Goal: Transaction & Acquisition: Purchase product/service

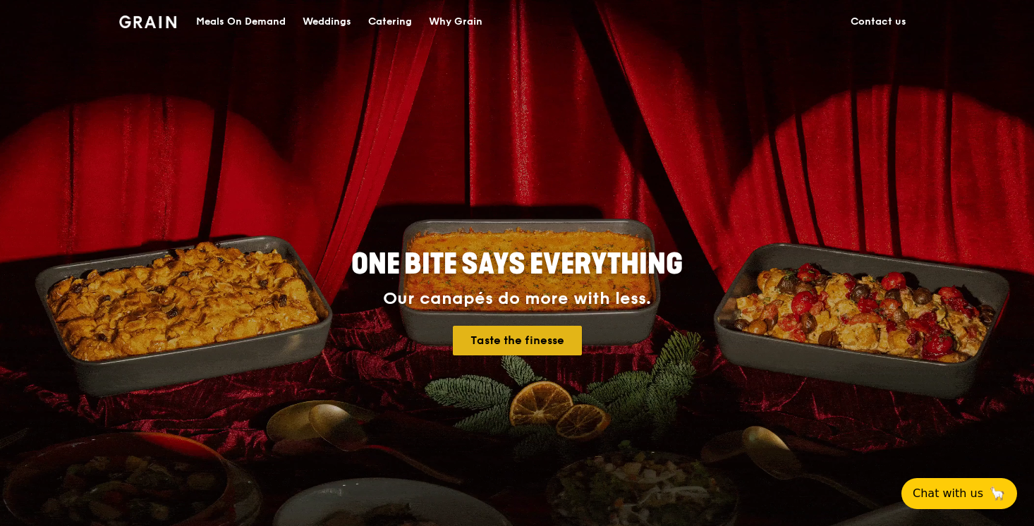
click at [551, 336] on link "Taste the finesse" at bounding box center [517, 341] width 129 height 30
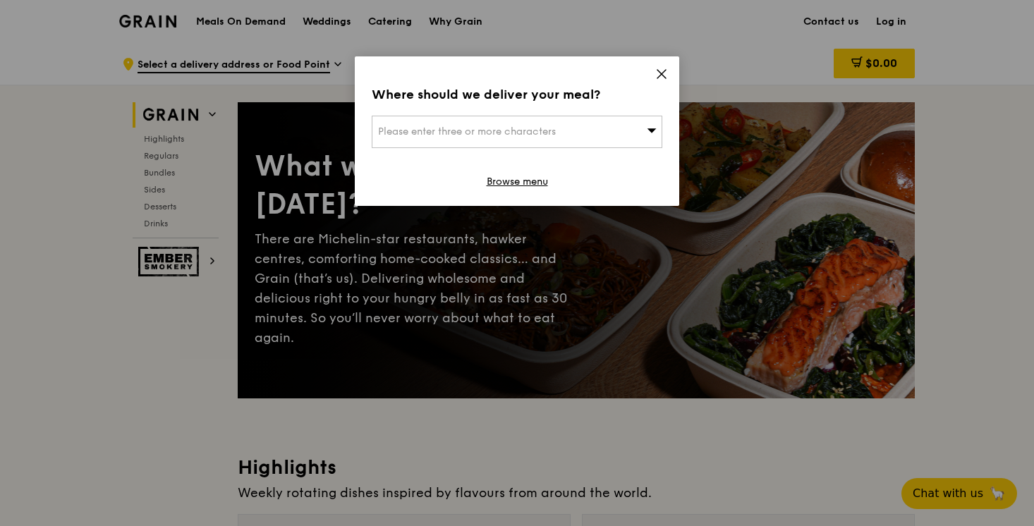
click at [610, 128] on div "Please enter three or more characters" at bounding box center [517, 132] width 291 height 32
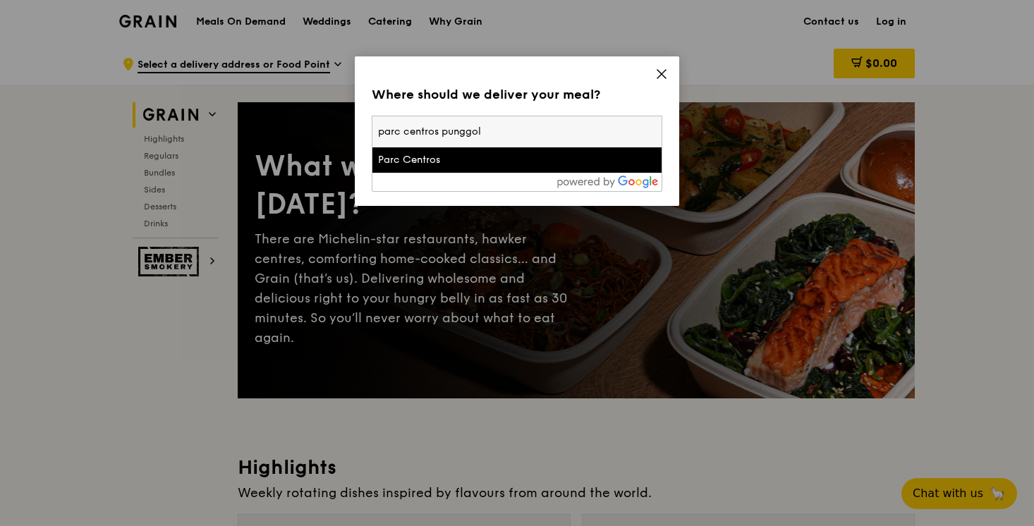
type input "parc centros punggol"
click at [535, 165] on div "Parc Centros" at bounding box center [482, 160] width 209 height 14
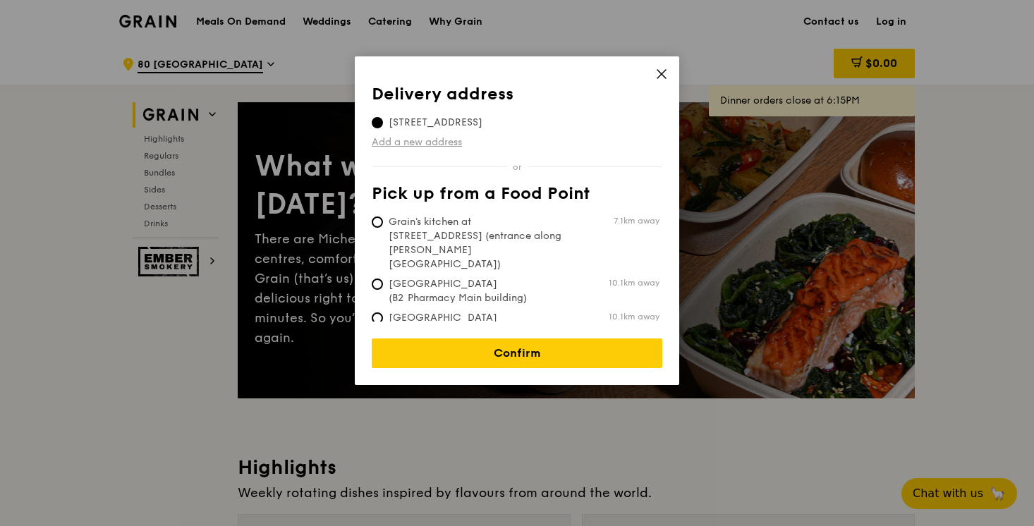
click at [450, 143] on link "Add a new address" at bounding box center [517, 142] width 291 height 14
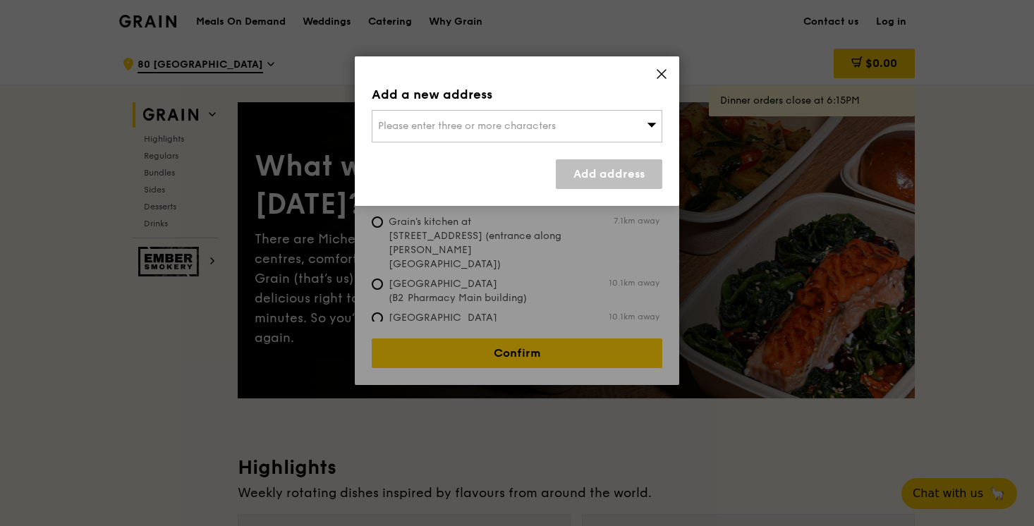
click at [529, 128] on span "Please enter three or more characters" at bounding box center [467, 126] width 178 height 12
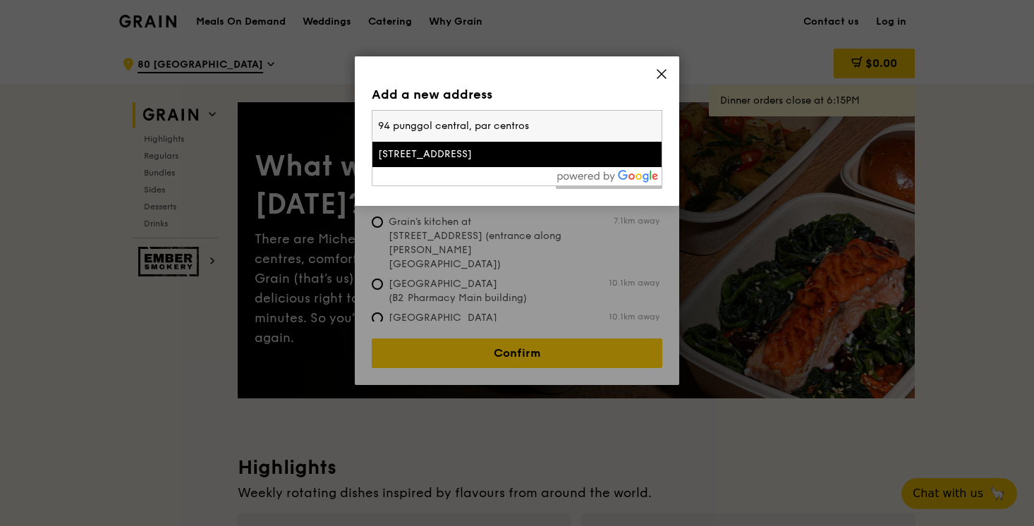
type input "94 punggol central, par centros"
click at [409, 153] on div "94 Punggol Central" at bounding box center [482, 154] width 209 height 14
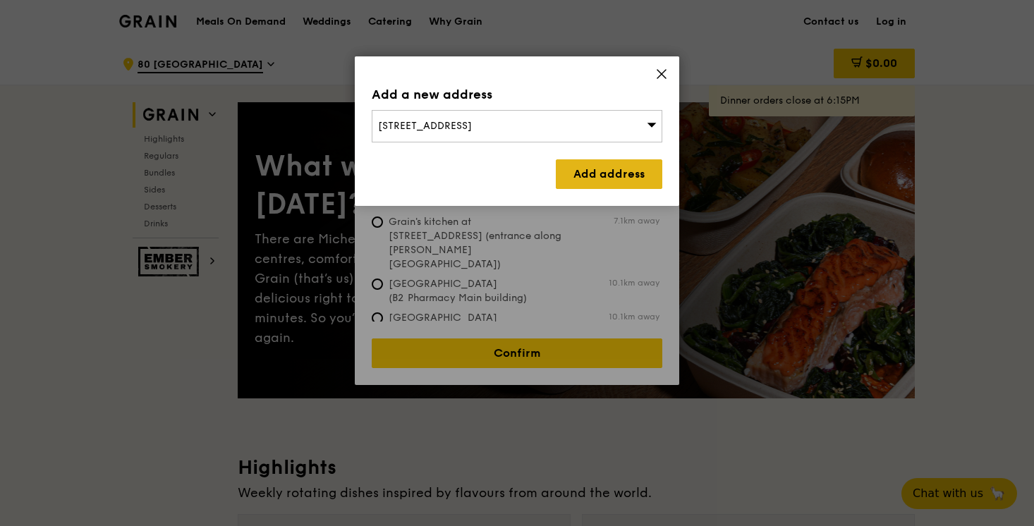
click at [600, 165] on link "Add address" at bounding box center [609, 174] width 107 height 30
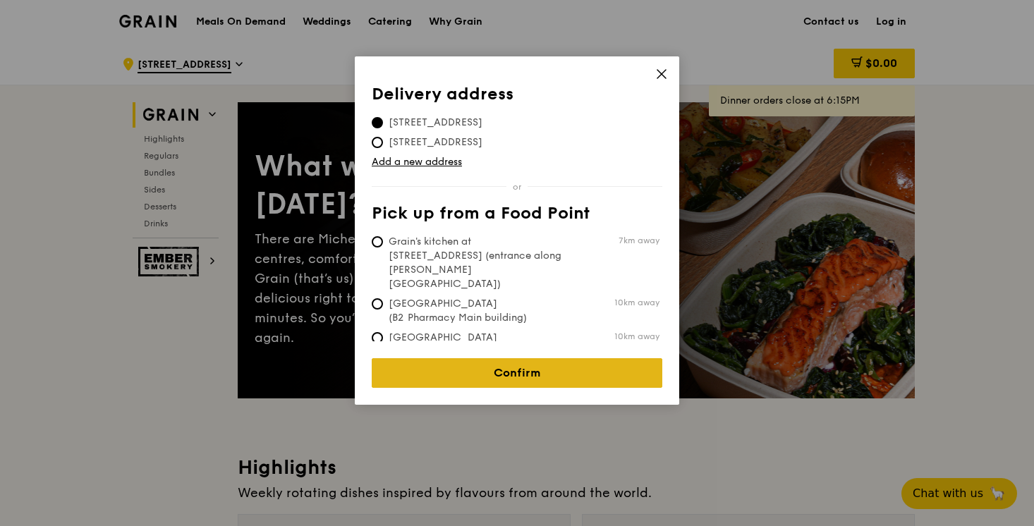
click at [500, 358] on link "Confirm" at bounding box center [517, 373] width 291 height 30
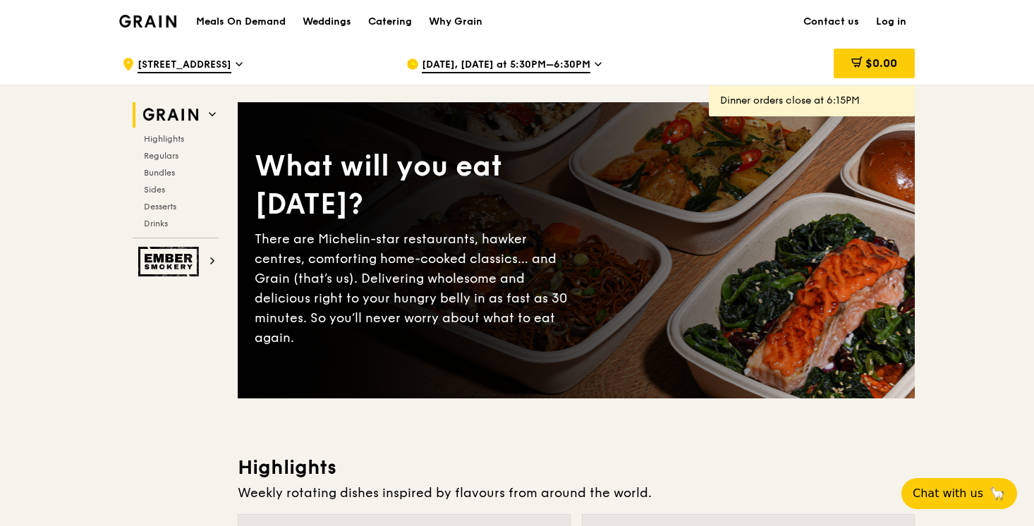
click at [568, 64] on span "Sep 16, Today at 5:30PM–6:30PM" at bounding box center [506, 66] width 169 height 16
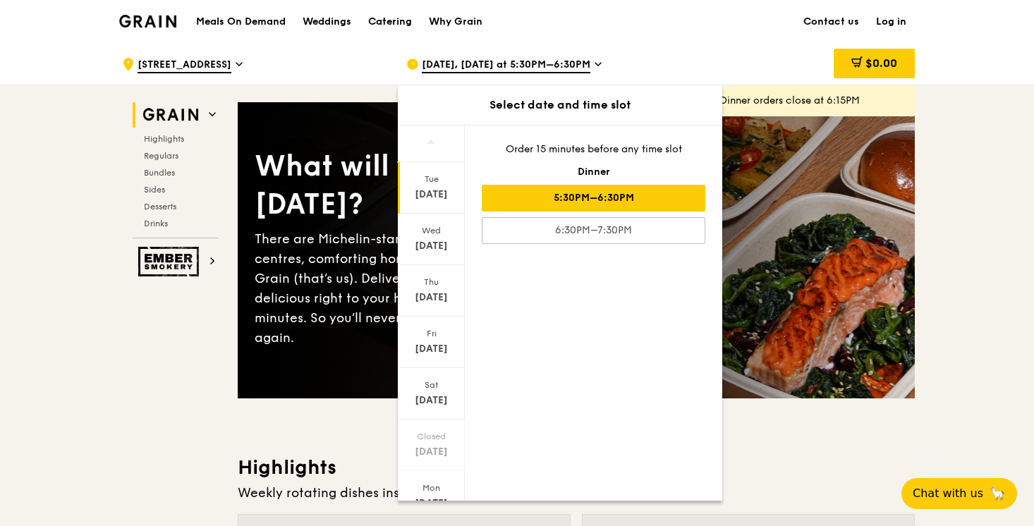
click at [568, 64] on span "Sep 16, Today at 5:30PM–6:30PM" at bounding box center [506, 66] width 169 height 16
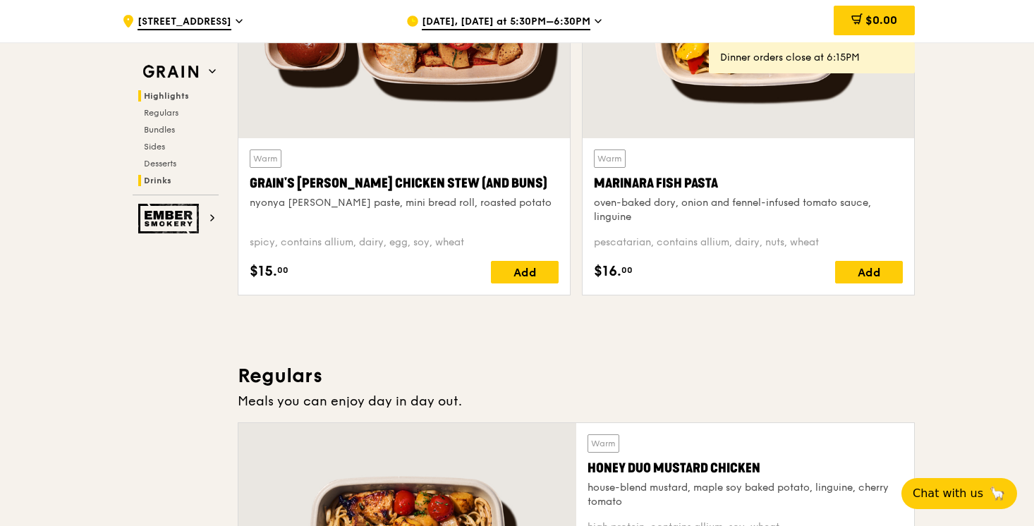
scroll to position [620, 0]
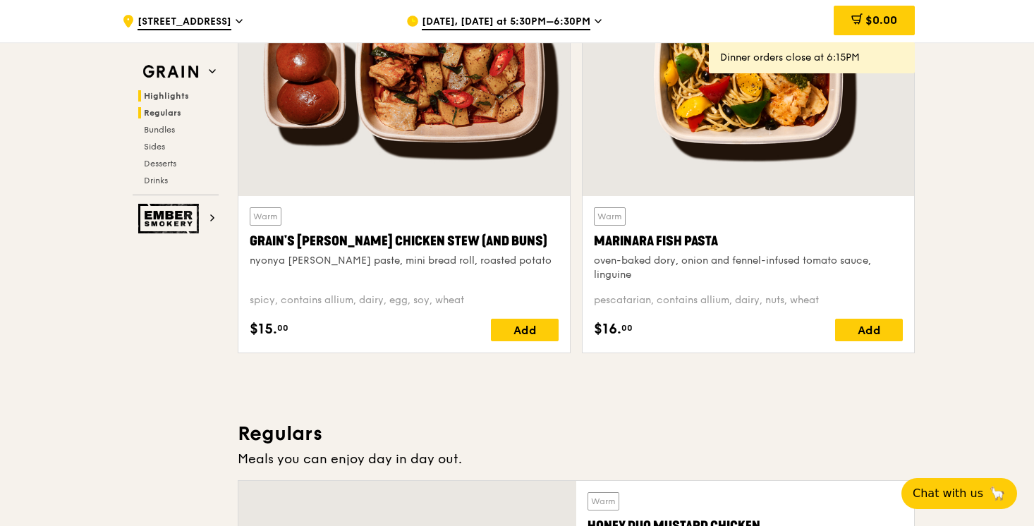
click at [178, 112] on span "Regulars" at bounding box center [162, 113] width 37 height 10
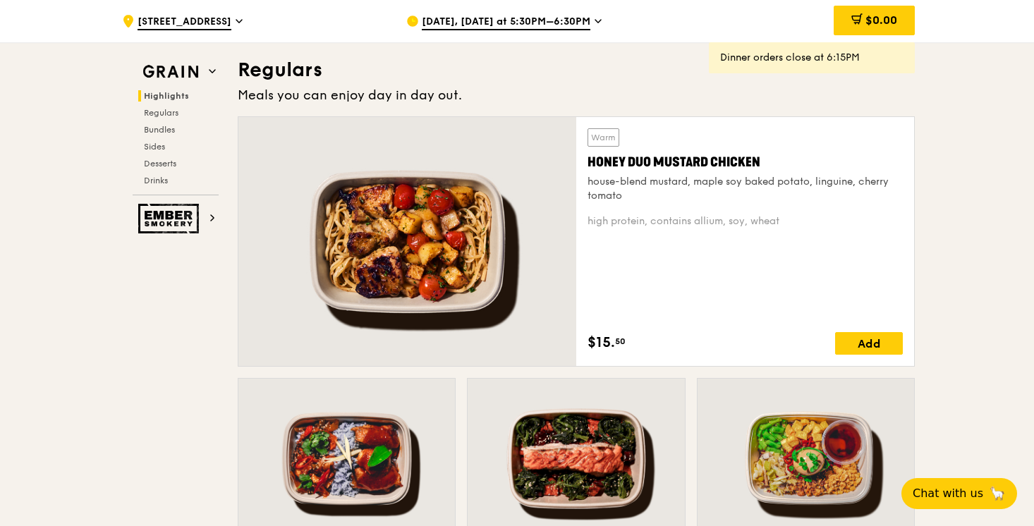
scroll to position [928, 0]
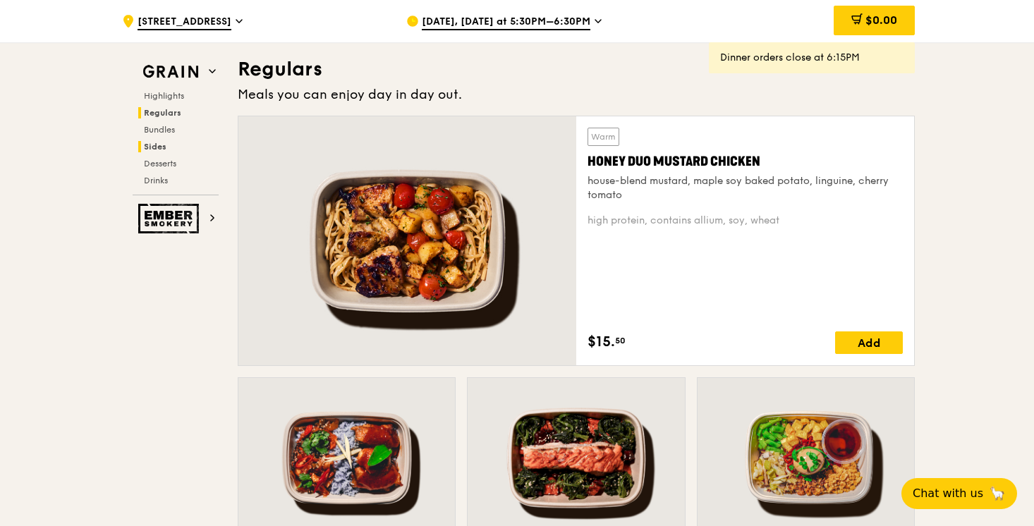
click at [163, 145] on span "Sides" at bounding box center [155, 147] width 23 height 10
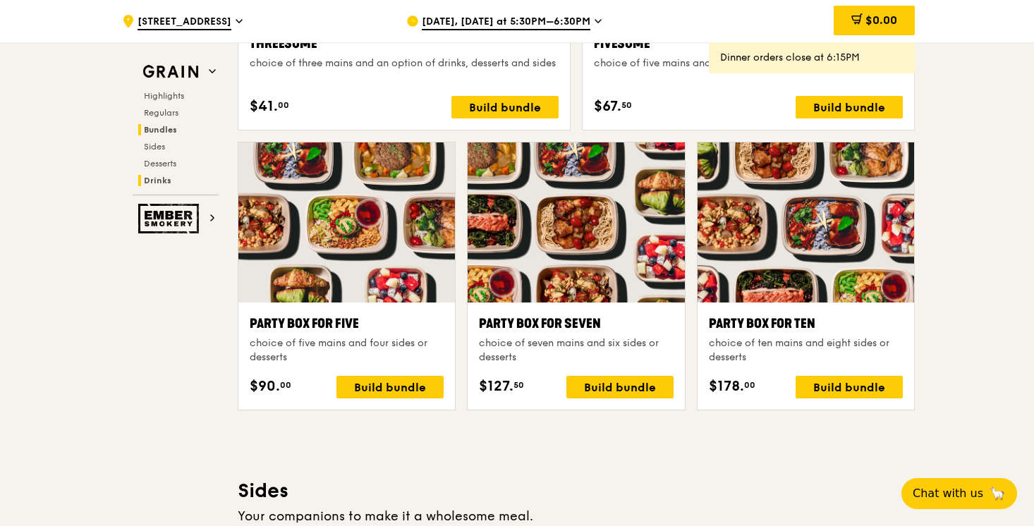
scroll to position [3144, 0]
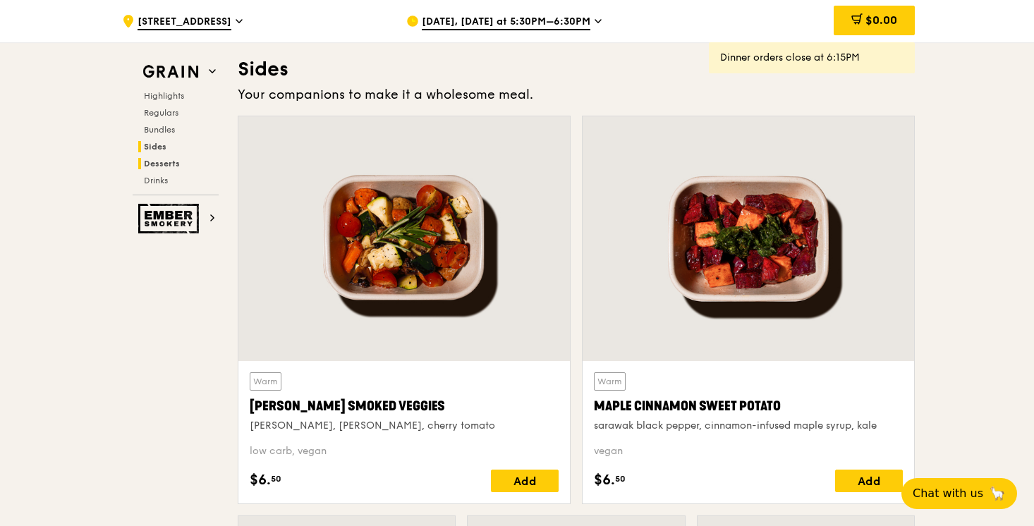
click at [162, 165] on span "Desserts" at bounding box center [162, 164] width 36 height 10
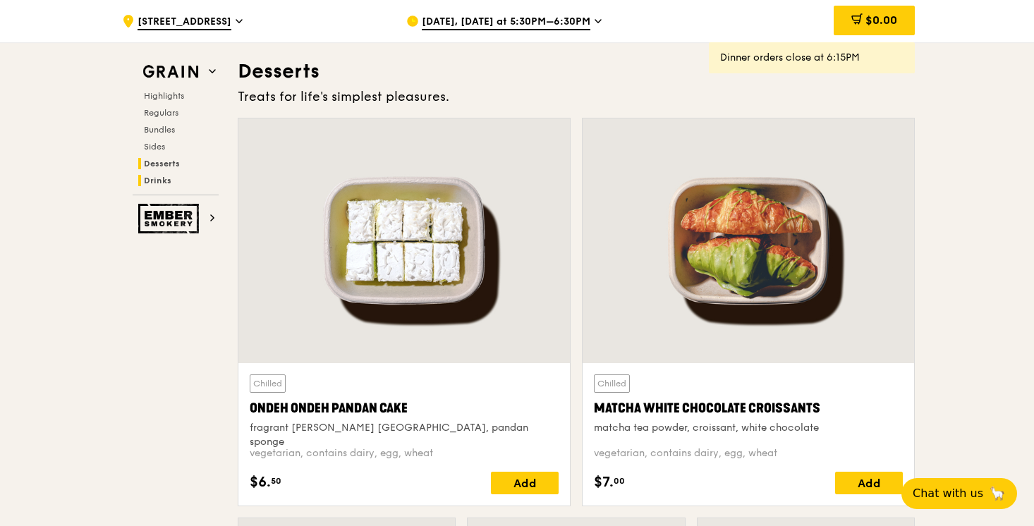
scroll to position [4023, 0]
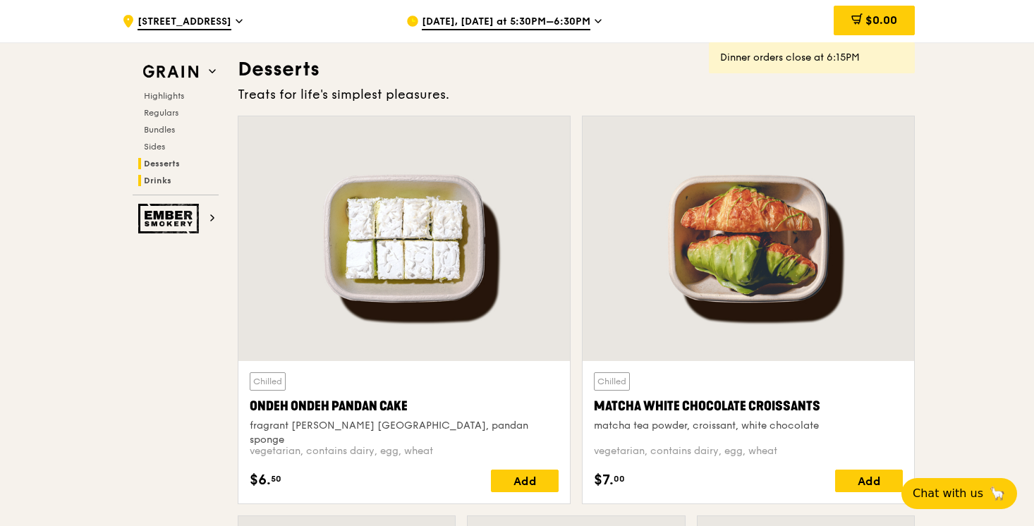
click at [157, 178] on span "Drinks" at bounding box center [158, 181] width 28 height 10
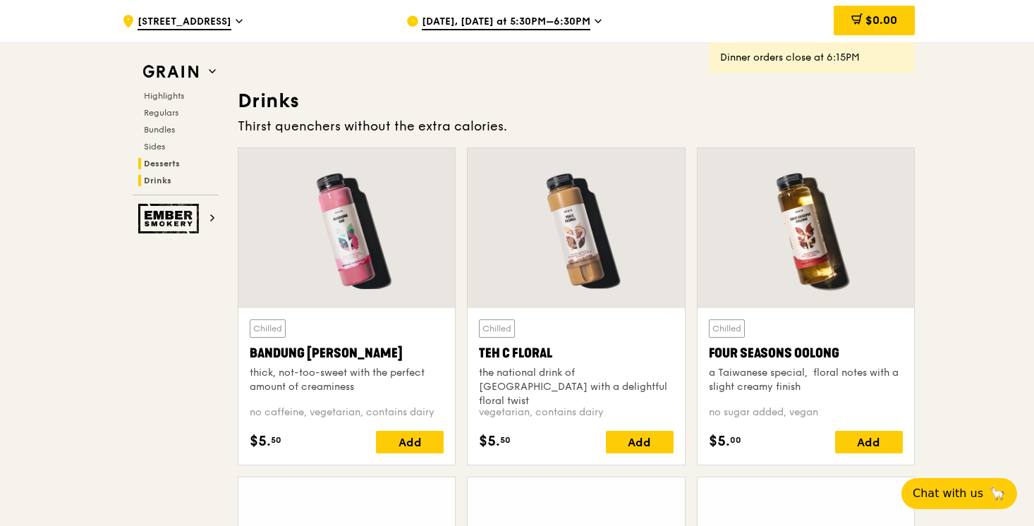
scroll to position [4882, 0]
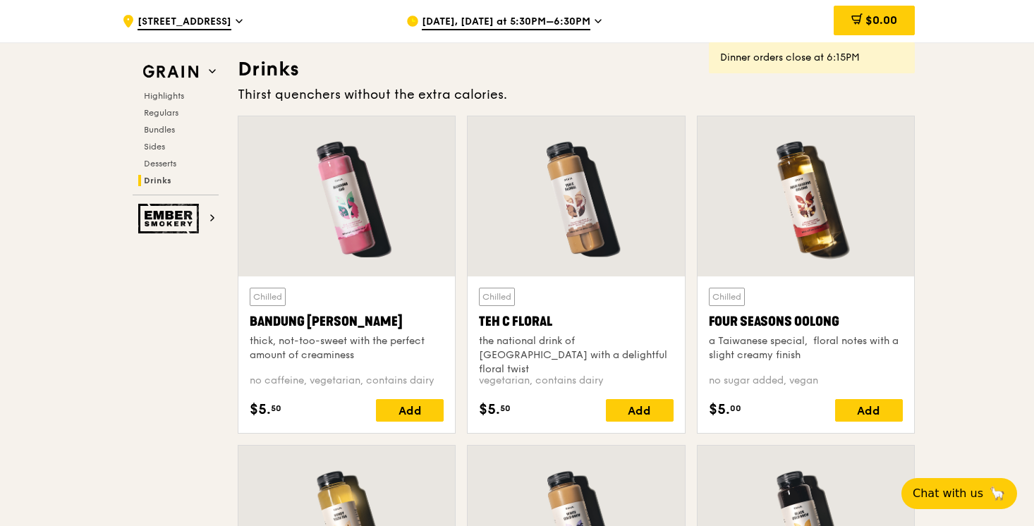
click at [162, 104] on div "Highlights Regulars Bundles Sides Desserts Drinks" at bounding box center [176, 138] width 86 height 96
click at [163, 117] on span "Regulars" at bounding box center [162, 113] width 37 height 10
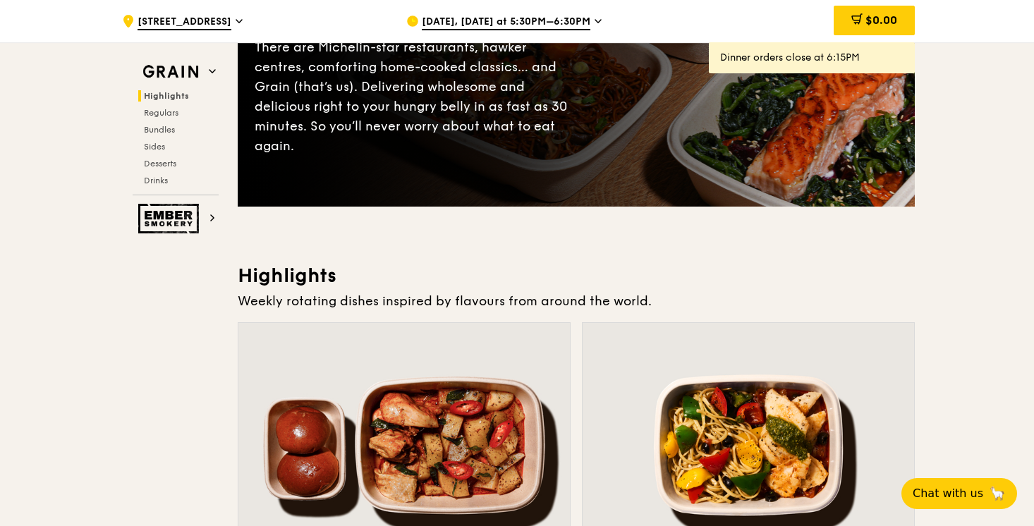
scroll to position [53, 0]
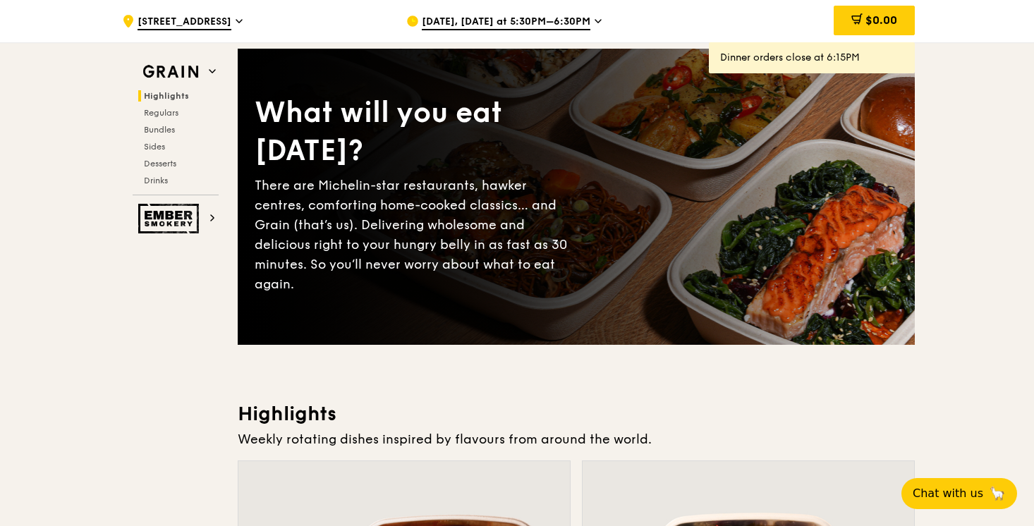
click at [596, 22] on div "Sep 16, Today at 5:30PM–6:30PM" at bounding box center [537, 21] width 262 height 42
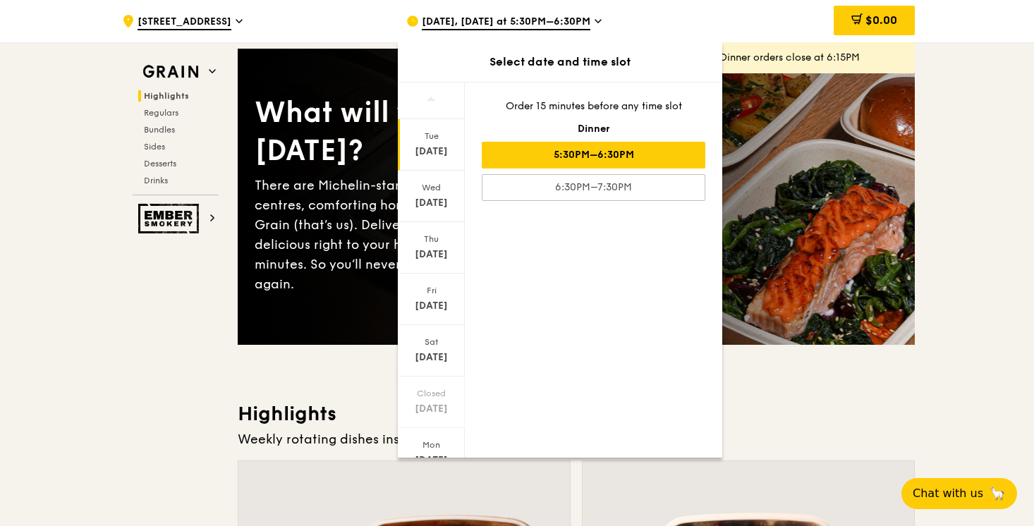
click at [596, 22] on div "Sep 16, Today at 5:30PM–6:30PM" at bounding box center [537, 21] width 262 height 42
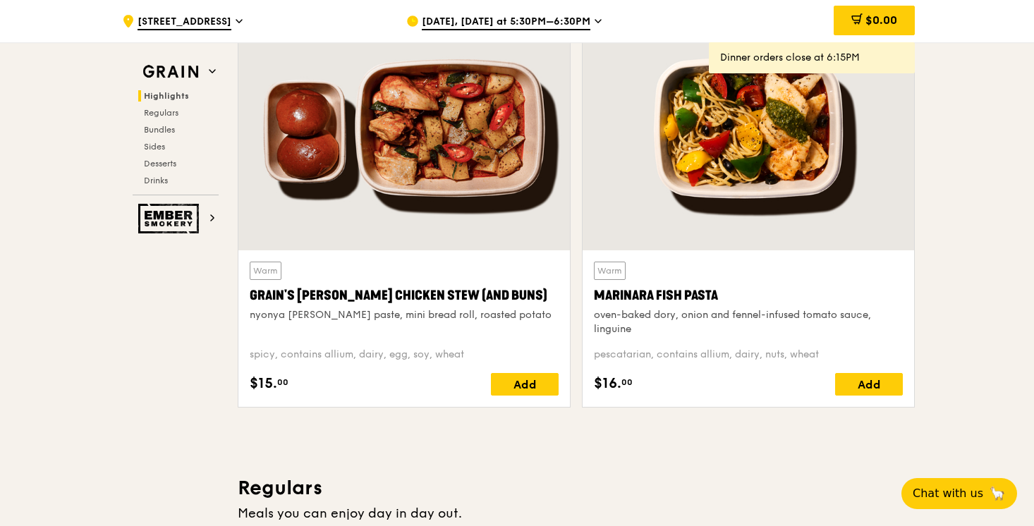
scroll to position [521, 0]
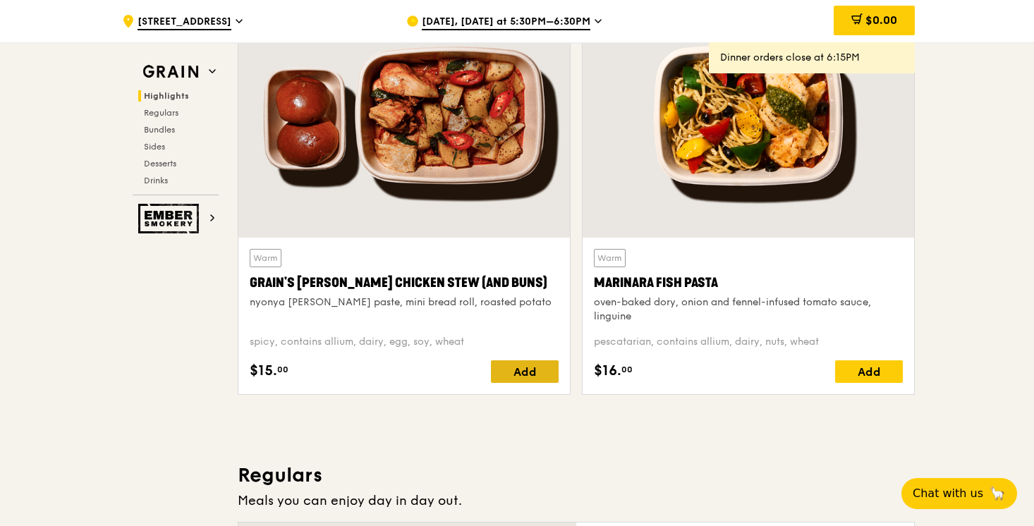
click at [545, 367] on div "Add" at bounding box center [525, 372] width 68 height 23
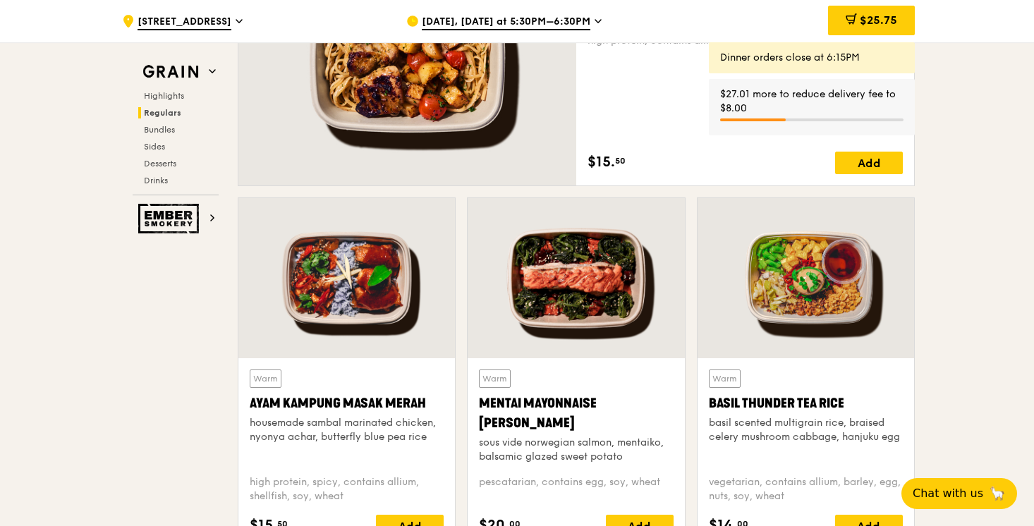
scroll to position [883, 0]
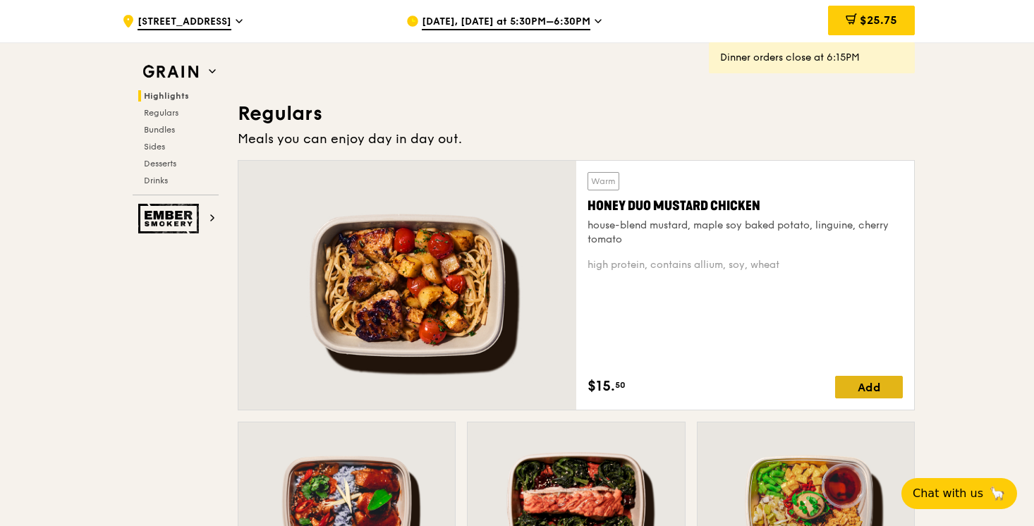
click at [872, 381] on div "Add" at bounding box center [869, 387] width 68 height 23
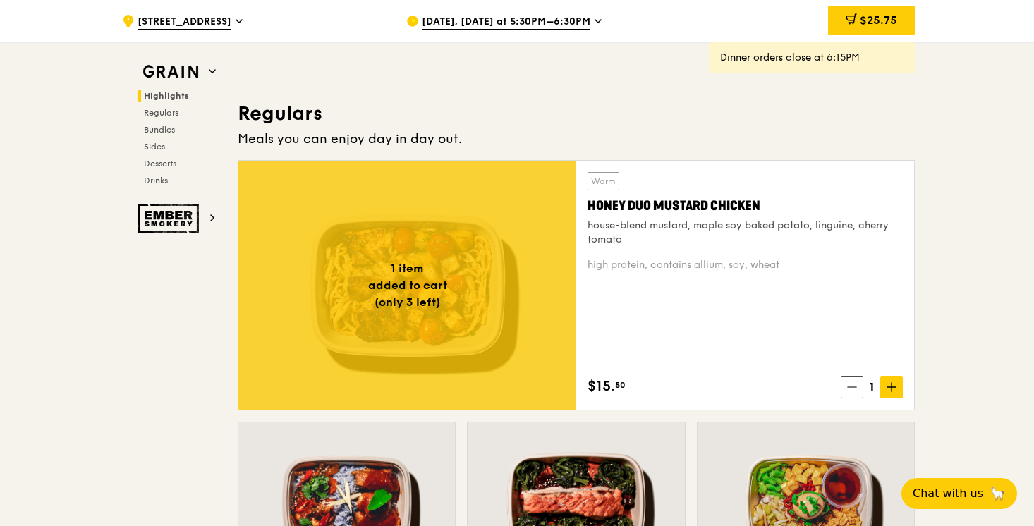
click at [872, 381] on span "1" at bounding box center [872, 388] width 17 height 20
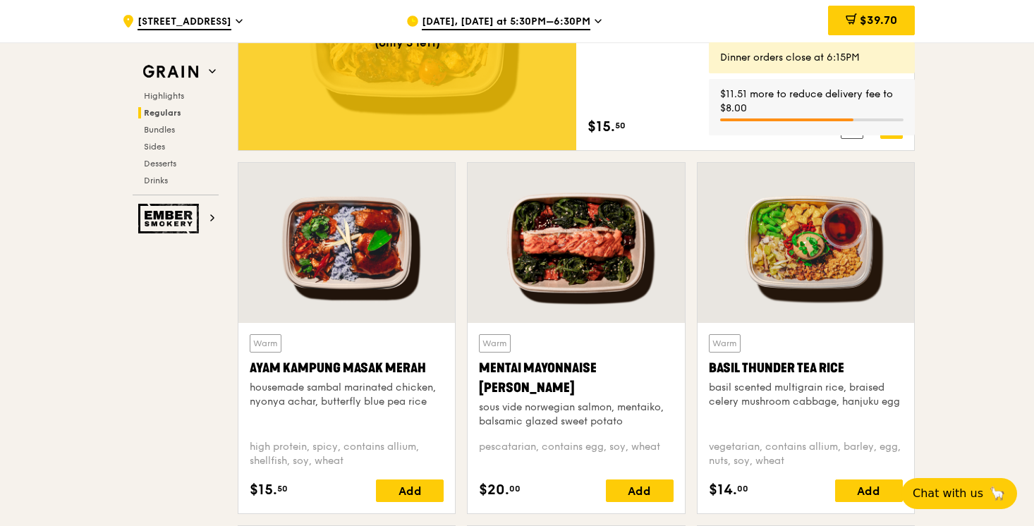
scroll to position [1144, 0]
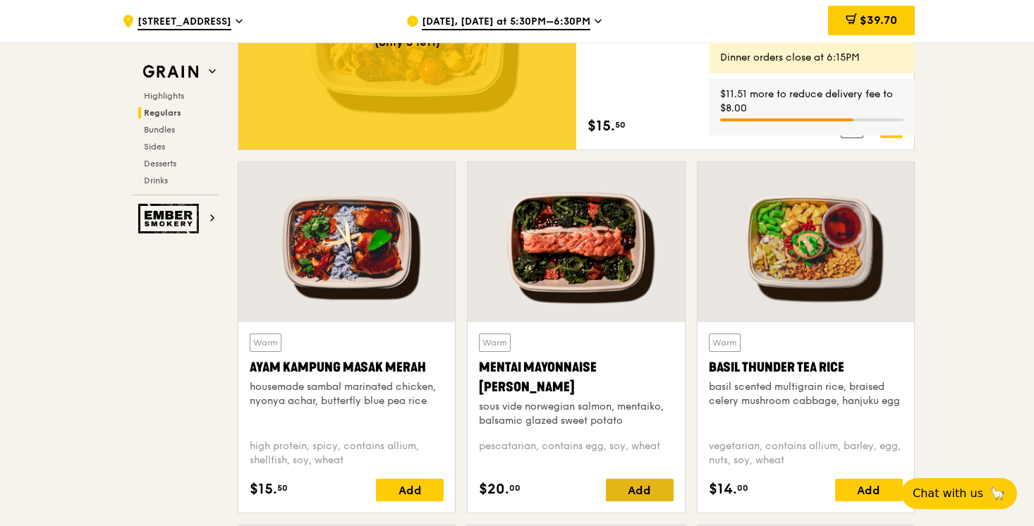
click at [649, 480] on div "Add" at bounding box center [640, 490] width 68 height 23
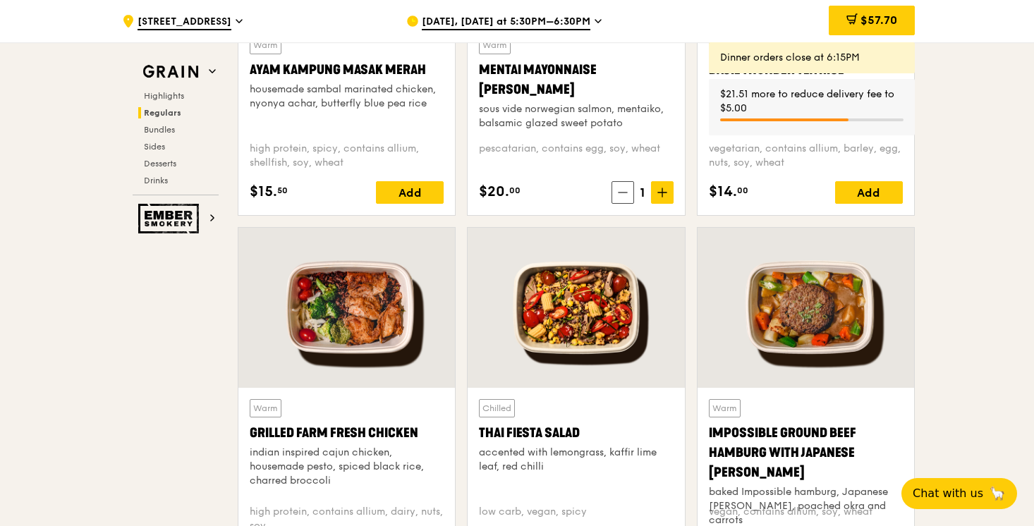
scroll to position [1746, 0]
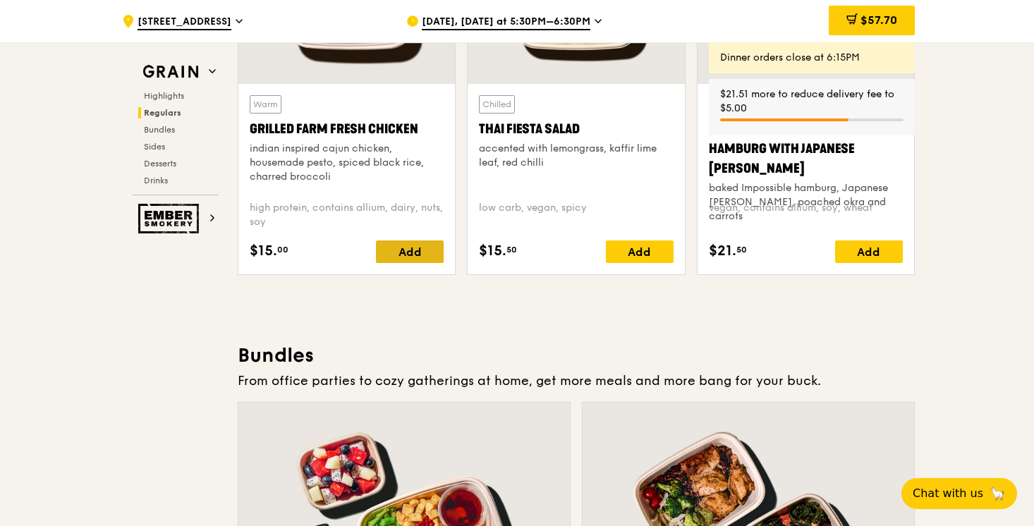
click at [391, 250] on div "Add" at bounding box center [410, 252] width 68 height 23
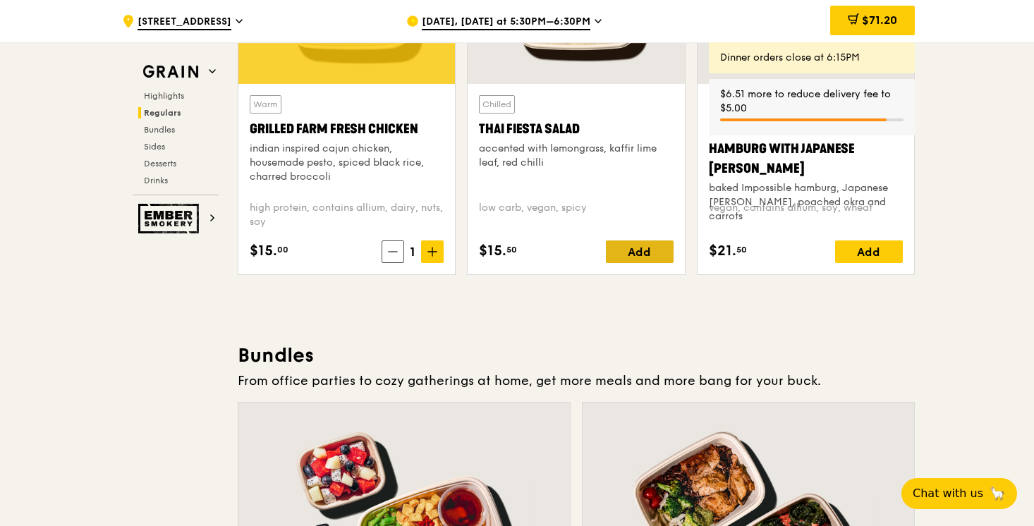
click at [651, 257] on div "Add" at bounding box center [640, 252] width 68 height 23
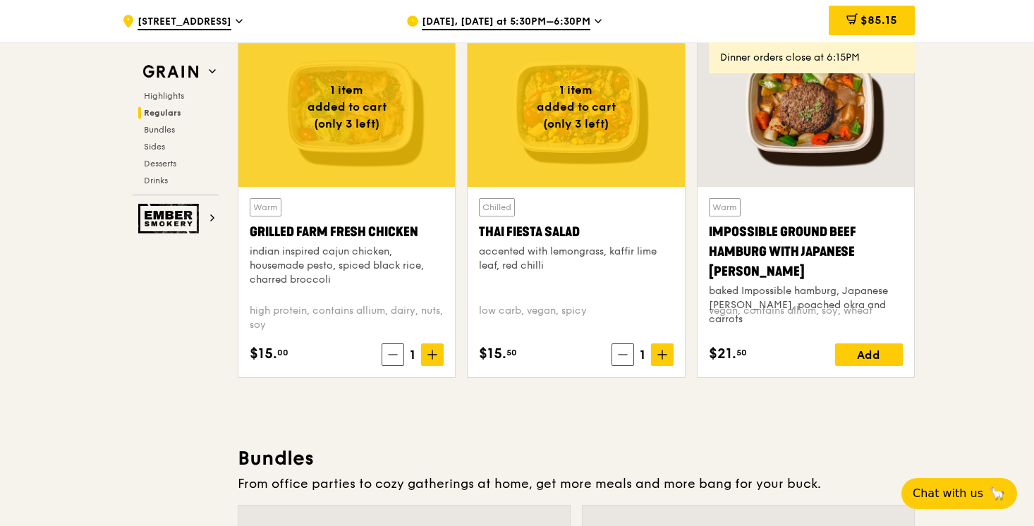
scroll to position [1812, 0]
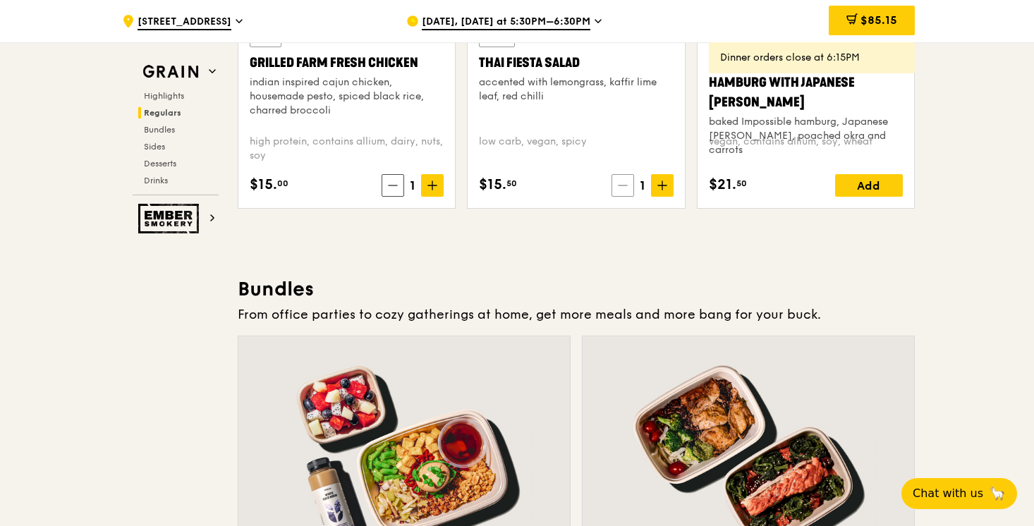
click at [626, 191] on span at bounding box center [623, 185] width 23 height 23
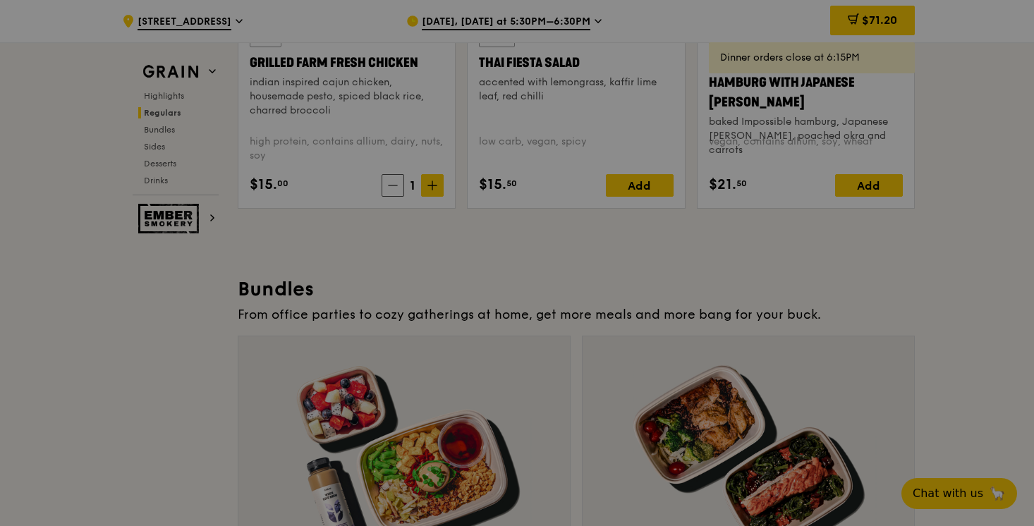
click at [387, 188] on span at bounding box center [393, 185] width 23 height 23
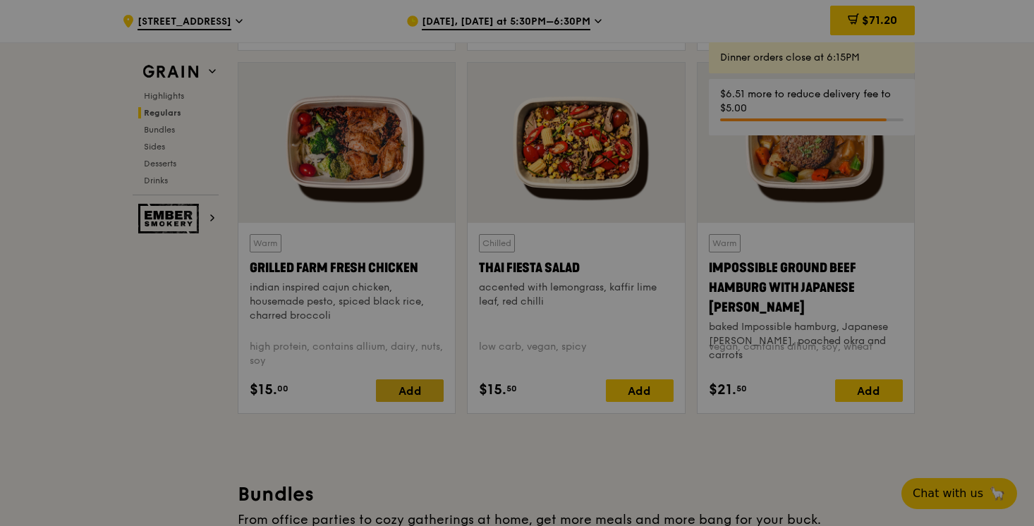
scroll to position [1530, 0]
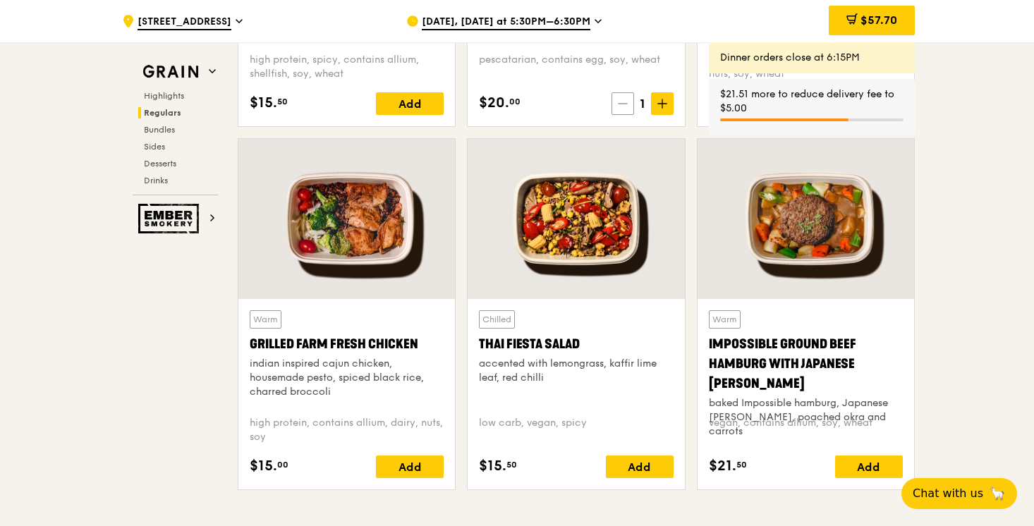
click at [631, 111] on span at bounding box center [623, 103] width 23 height 23
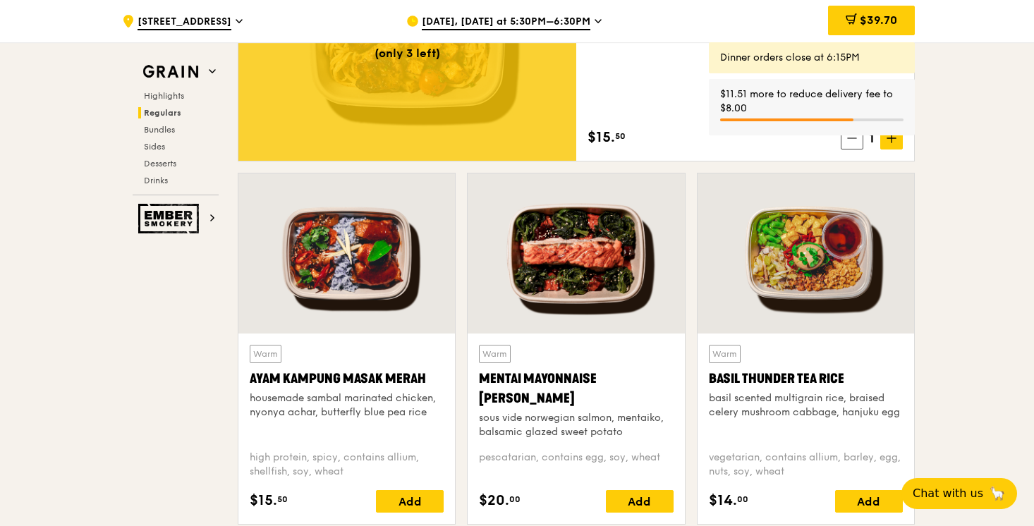
scroll to position [1015, 0]
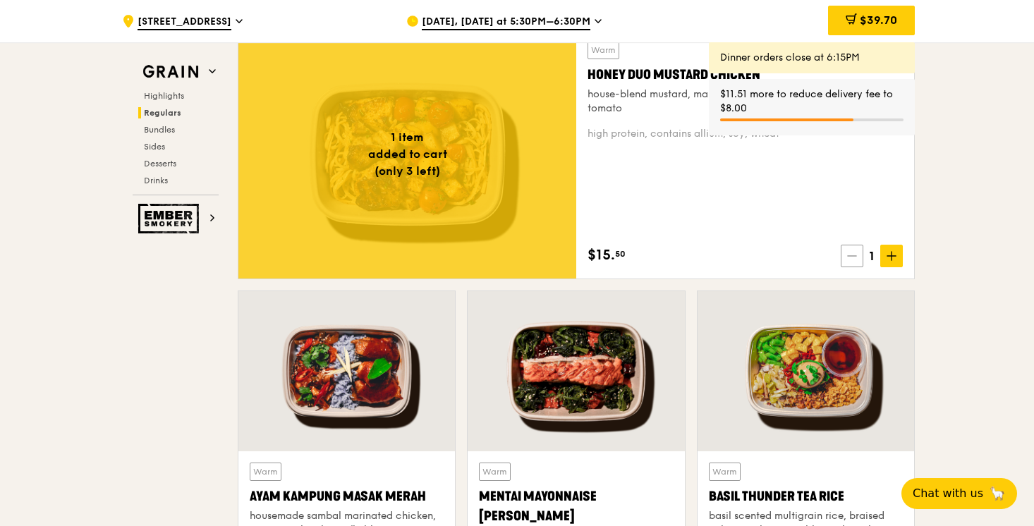
click at [844, 250] on span at bounding box center [852, 256] width 23 height 23
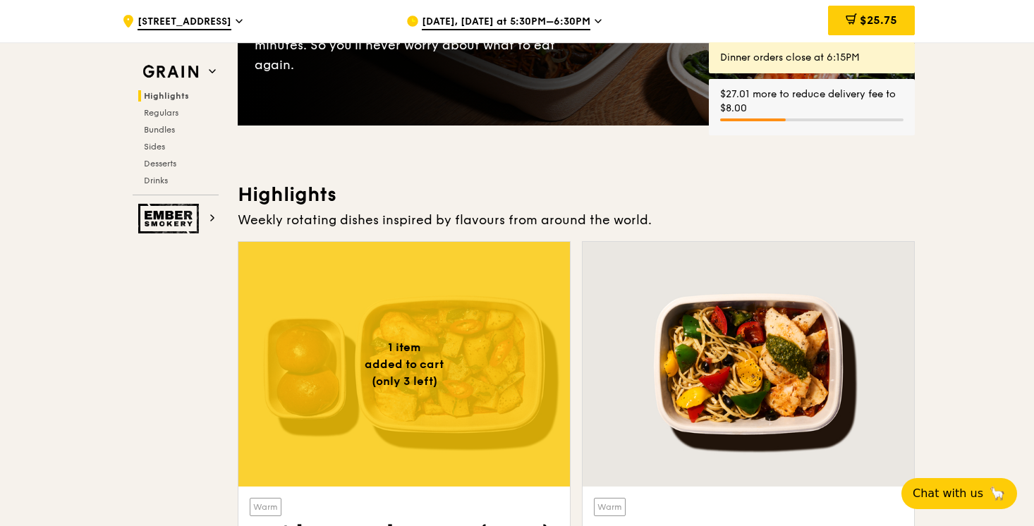
scroll to position [420, 0]
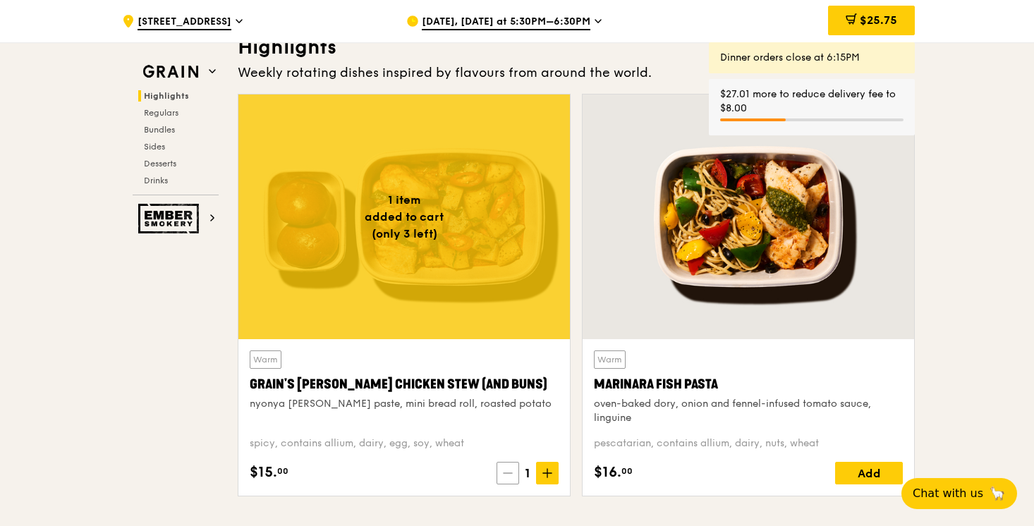
click at [509, 462] on span at bounding box center [508, 473] width 23 height 23
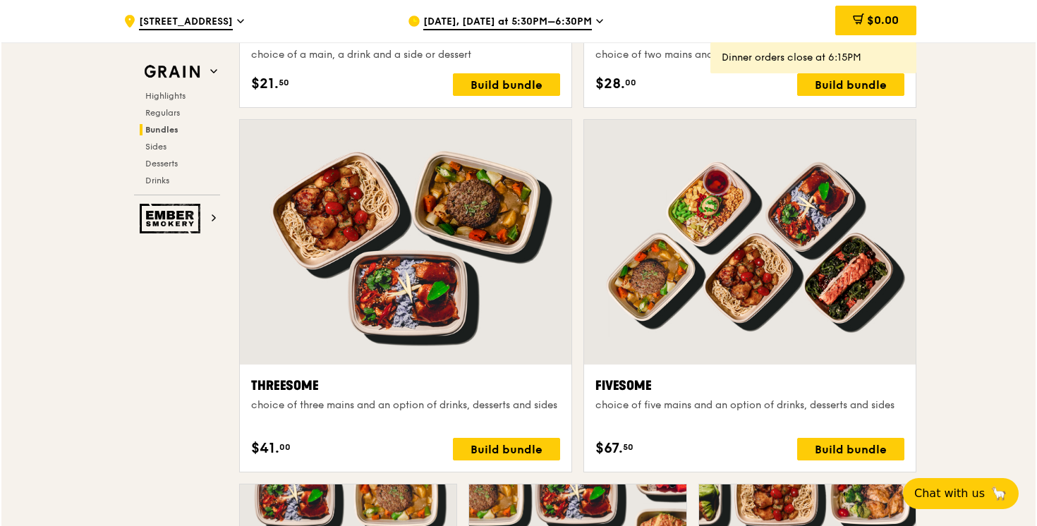
scroll to position [2383, 0]
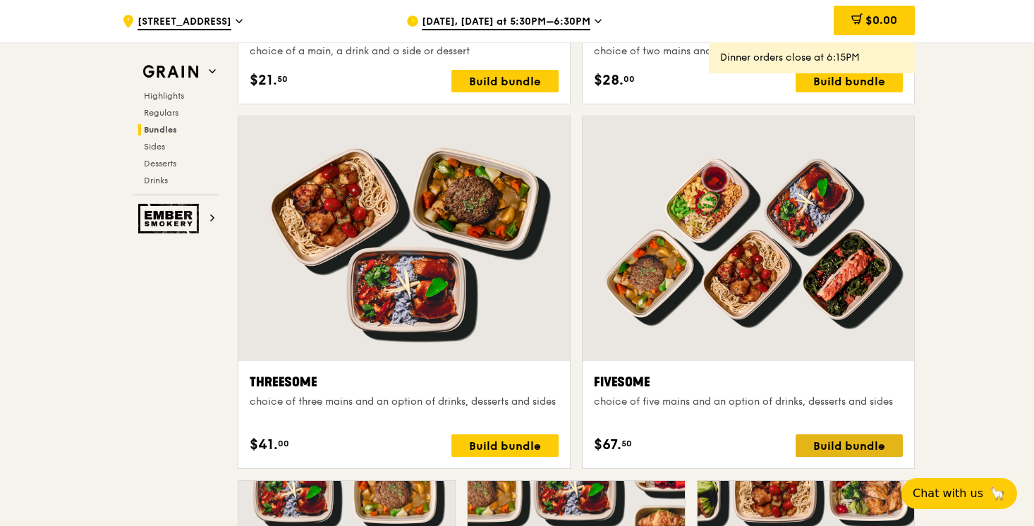
click at [877, 447] on div "Build bundle" at bounding box center [849, 446] width 107 height 23
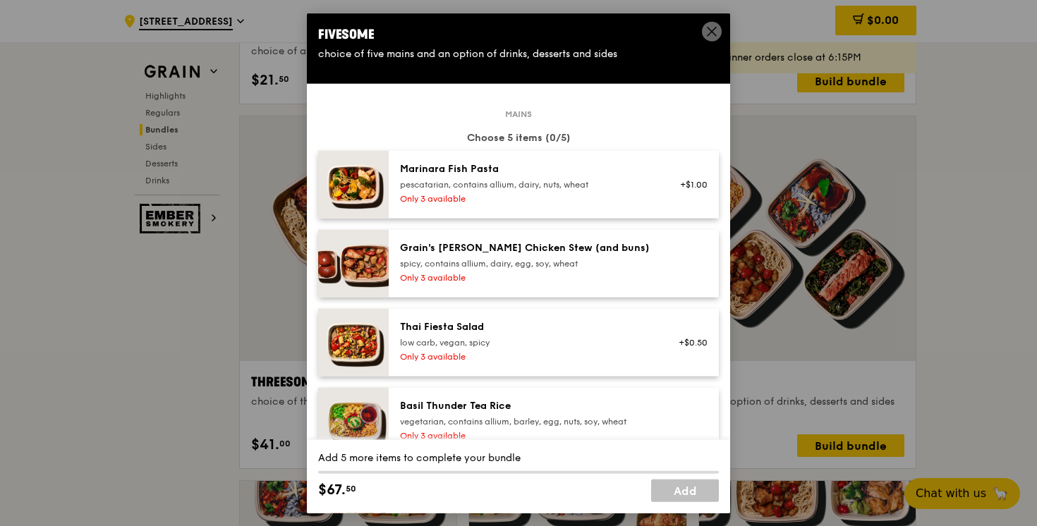
click at [570, 272] on div "Only 3 available" at bounding box center [526, 277] width 253 height 11
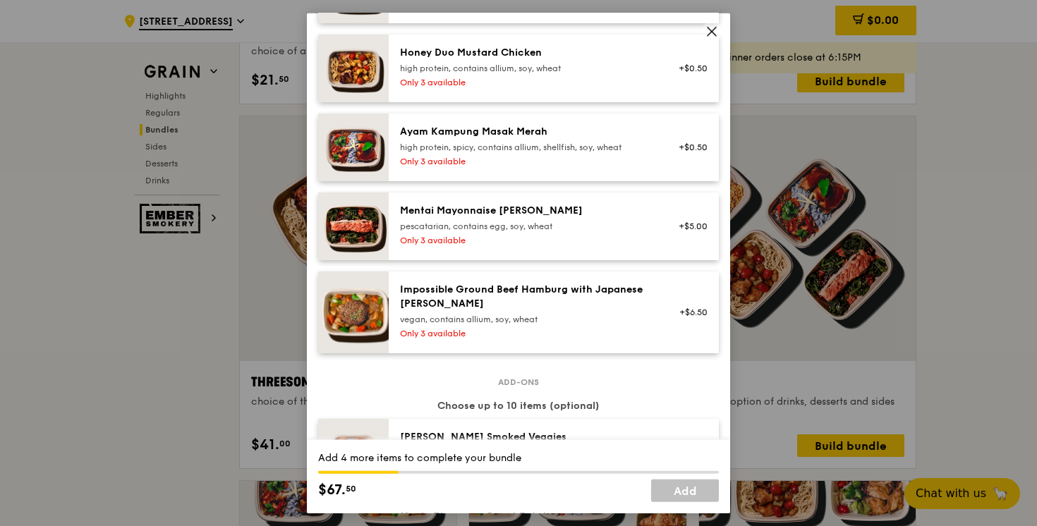
scroll to position [593, 0]
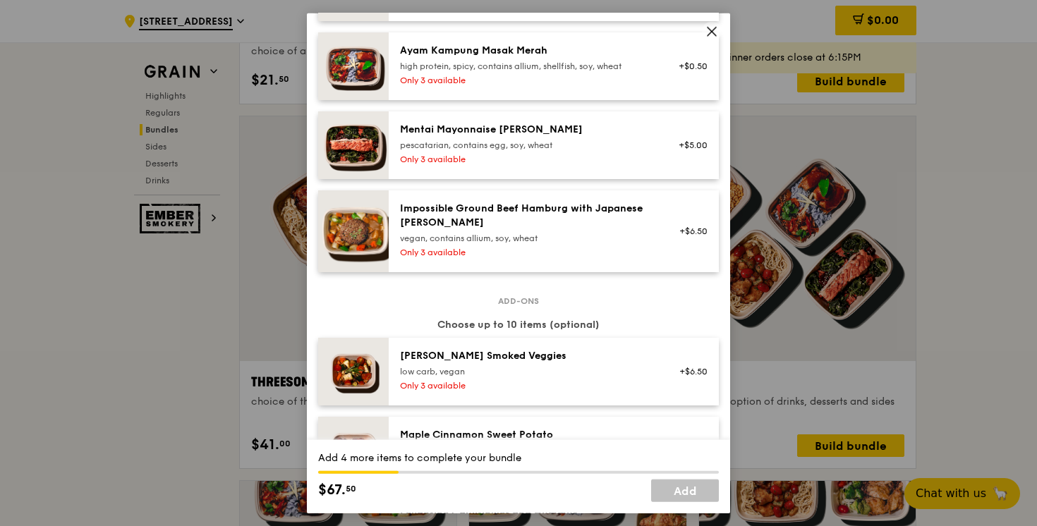
click at [547, 162] on div "Only 3 available" at bounding box center [526, 159] width 253 height 11
click at [549, 233] on div "vegan, contains allium, soy, wheat" at bounding box center [526, 238] width 253 height 11
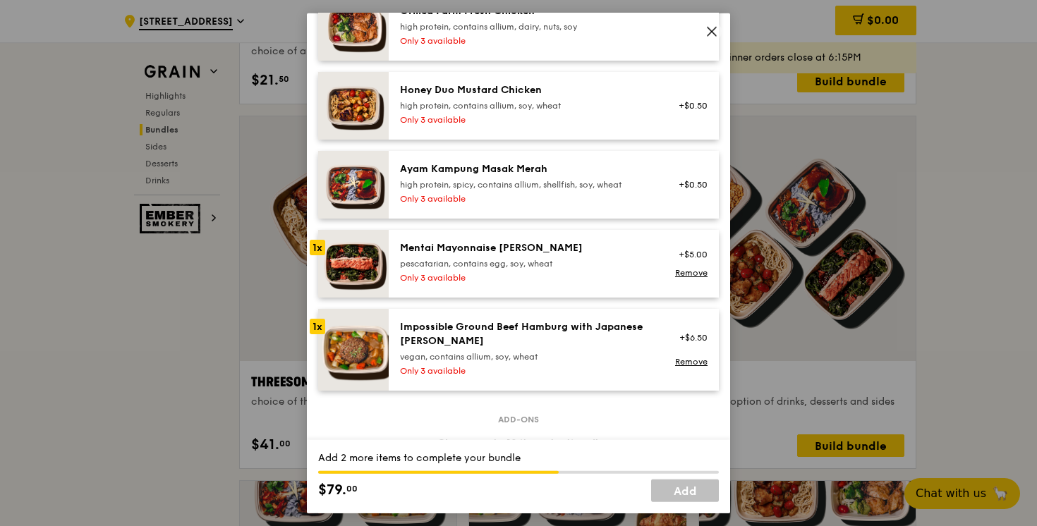
scroll to position [185, 0]
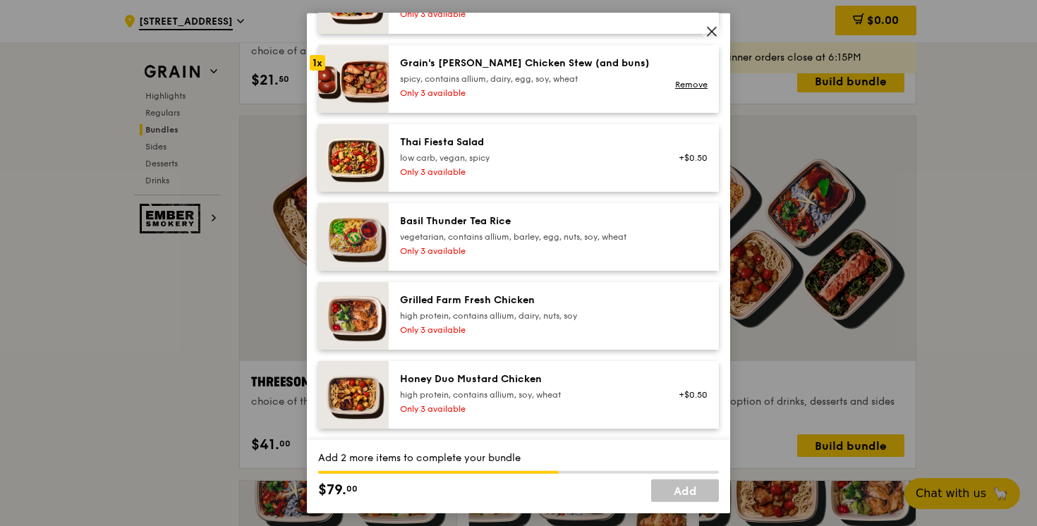
click at [500, 300] on div "Grilled Farm Fresh Chicken" at bounding box center [526, 301] width 253 height 14
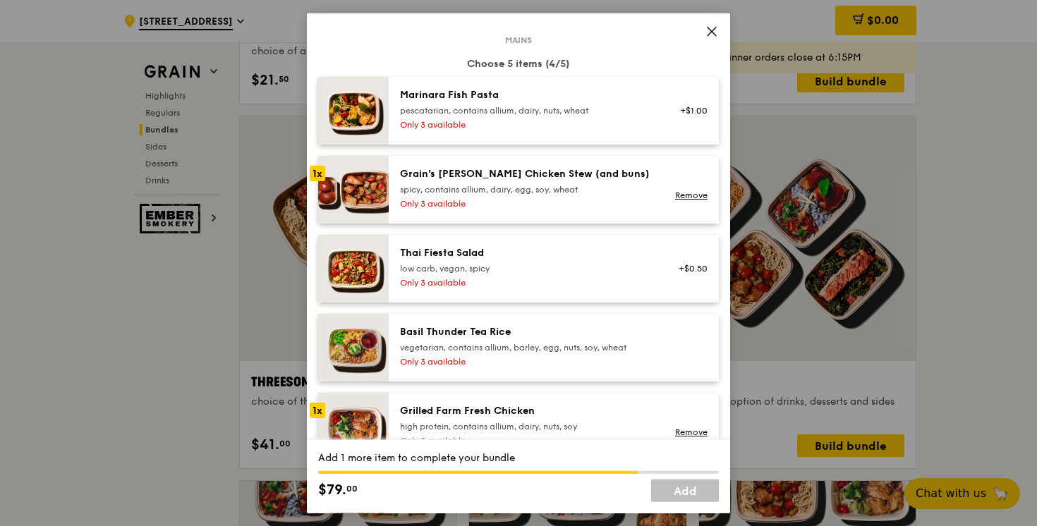
scroll to position [0, 0]
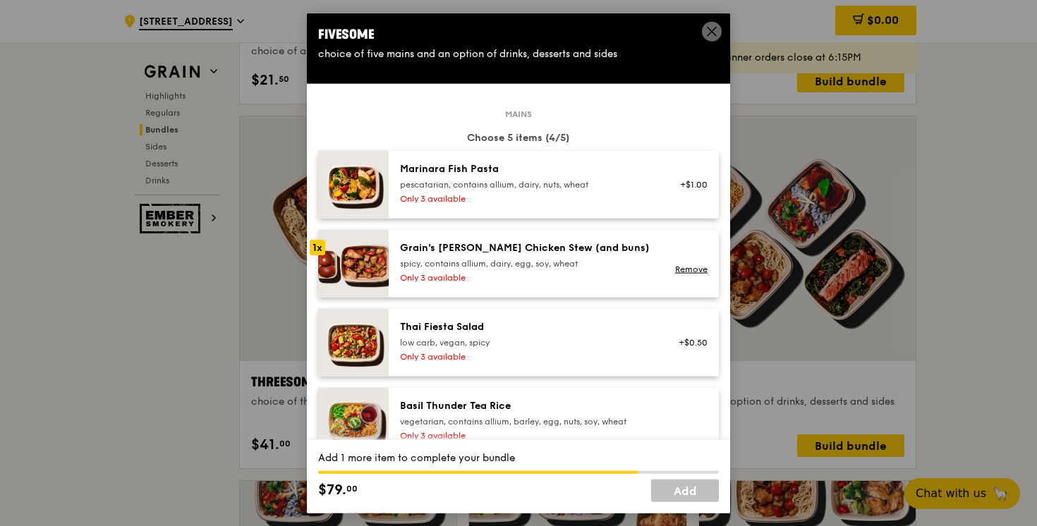
click at [509, 188] on div "pescatarian, contains allium, dairy, nuts, wheat" at bounding box center [526, 184] width 253 height 11
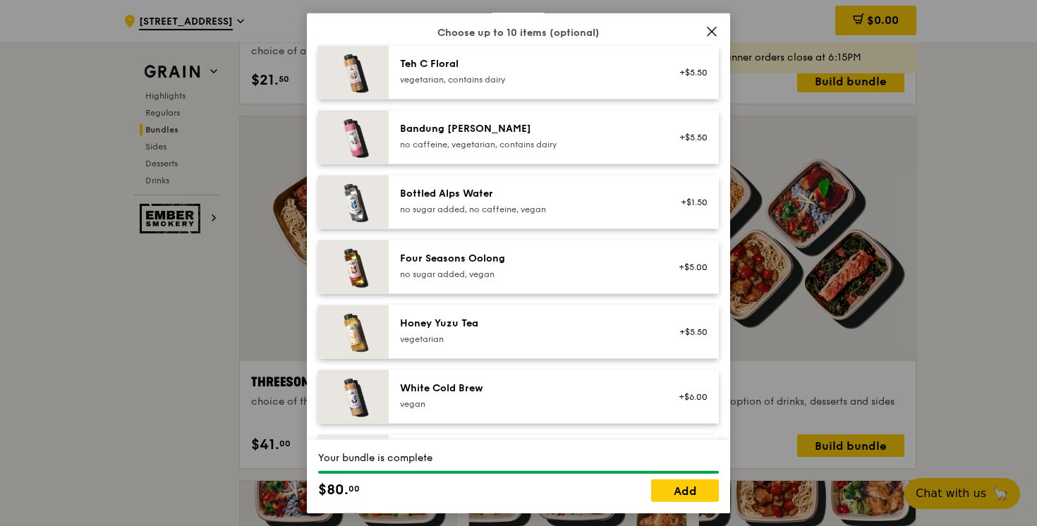
scroll to position [1852, 0]
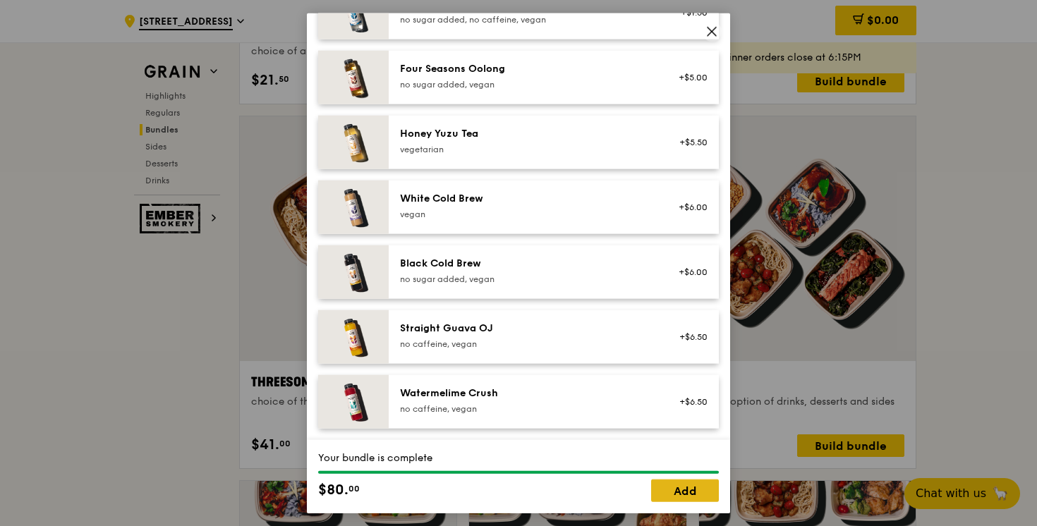
click at [717, 491] on link "Add" at bounding box center [685, 490] width 68 height 23
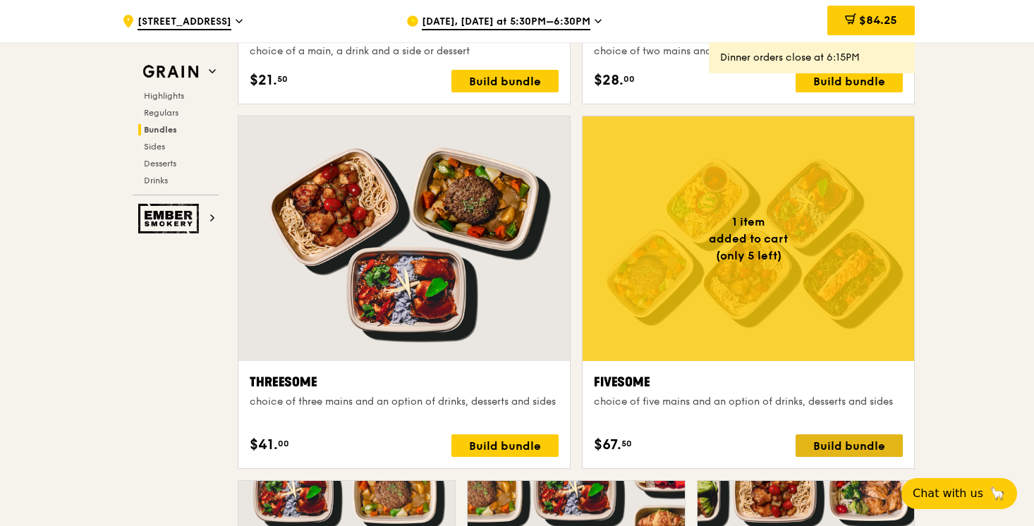
click at [845, 447] on div "Build bundle" at bounding box center [849, 446] width 107 height 23
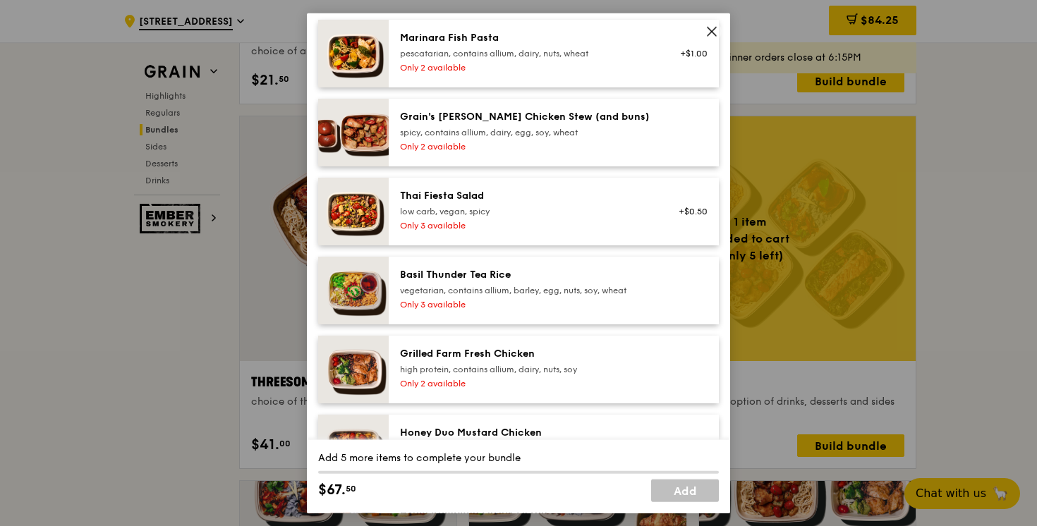
scroll to position [157, 0]
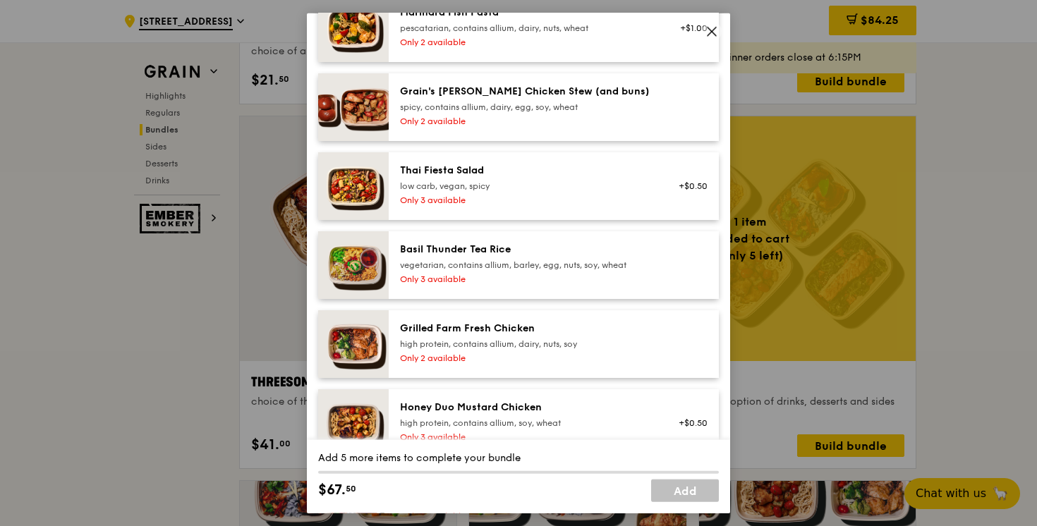
click at [512, 258] on div "Basil Thunder Tea Rice vegetarian, contains allium, barley, egg, nuts, soy, whe…" at bounding box center [526, 257] width 253 height 28
drag, startPoint x: 493, startPoint y: 398, endPoint x: 493, endPoint y: 391, distance: 7.1
click at [493, 399] on div "Honey Duo Mustard Chicken high protein, contains allium, soy, wheat Only 3 avai…" at bounding box center [554, 423] width 330 height 68
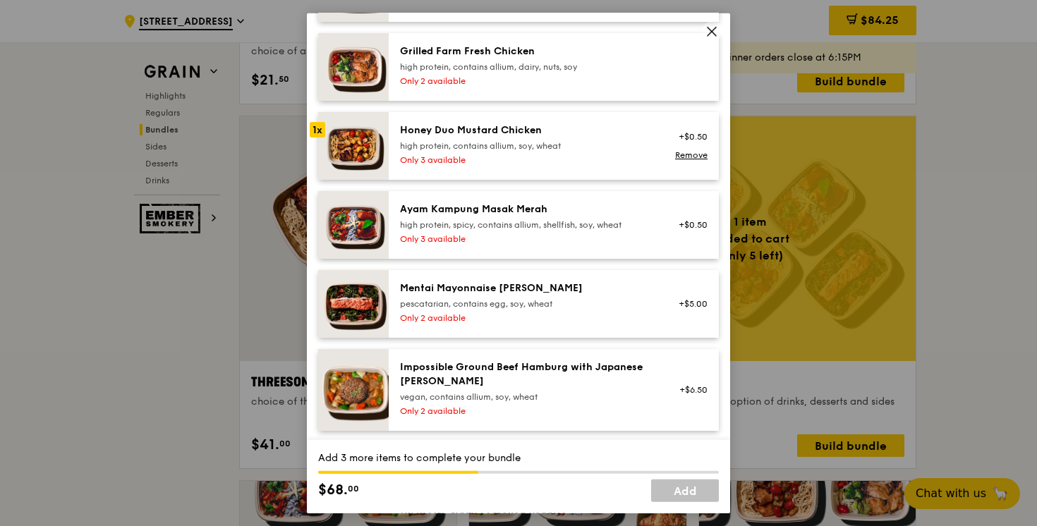
click at [488, 387] on div "Impossible Ground Beef Hamburg with Japanese Curry" at bounding box center [526, 375] width 253 height 28
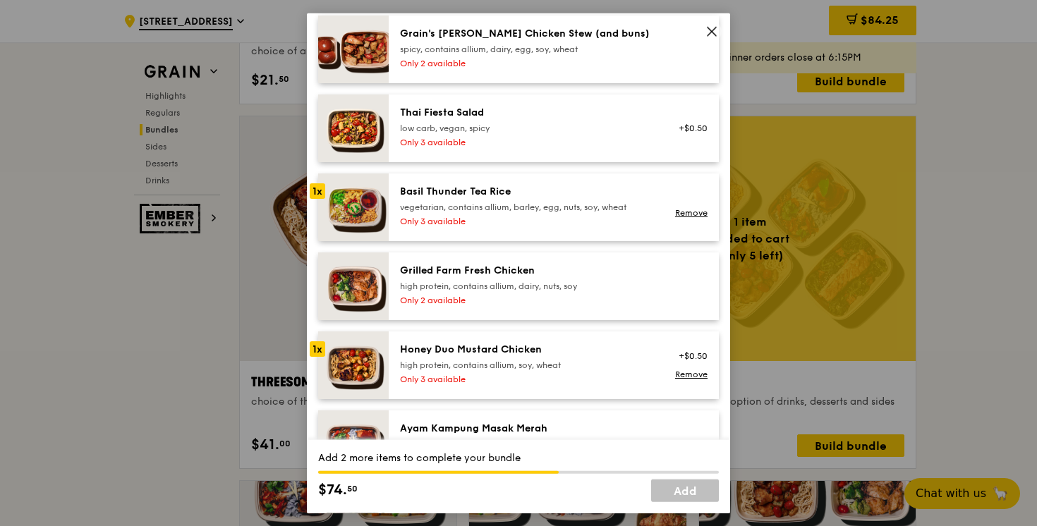
scroll to position [105, 0]
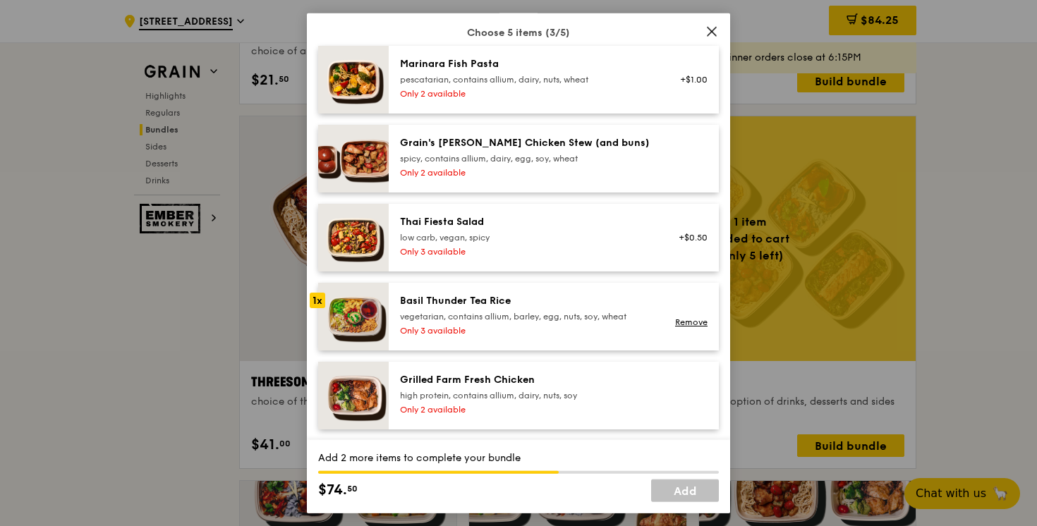
click at [492, 222] on div "Thai Fiesta Salad" at bounding box center [526, 222] width 253 height 14
click at [512, 149] on div "Grain's Curry Chicken Stew (and buns)" at bounding box center [526, 143] width 253 height 14
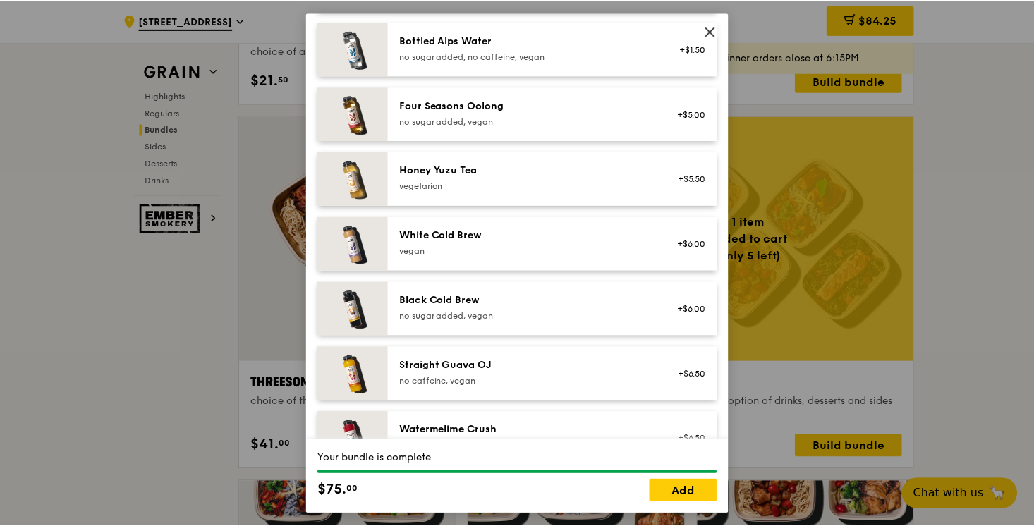
scroll to position [1852, 0]
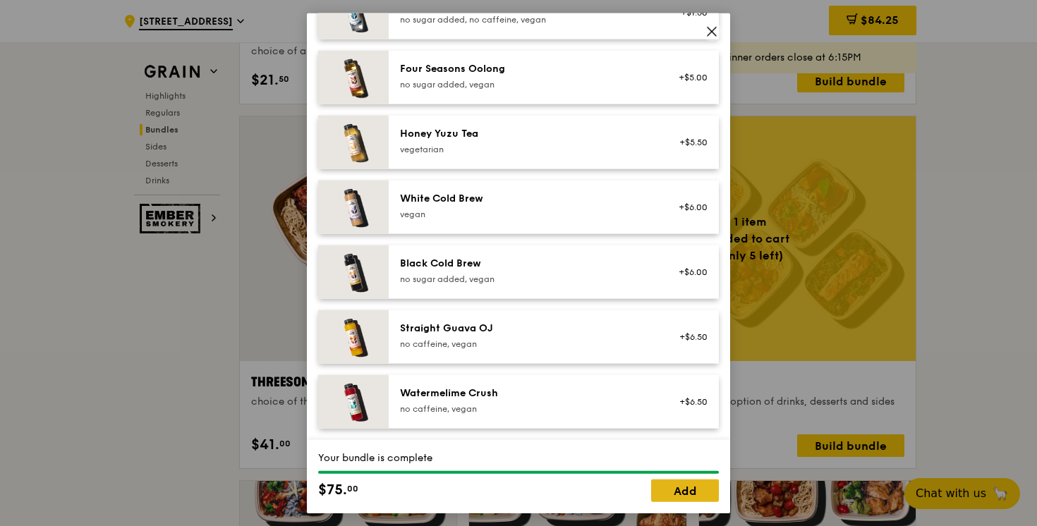
click at [687, 488] on link "Add" at bounding box center [685, 490] width 68 height 23
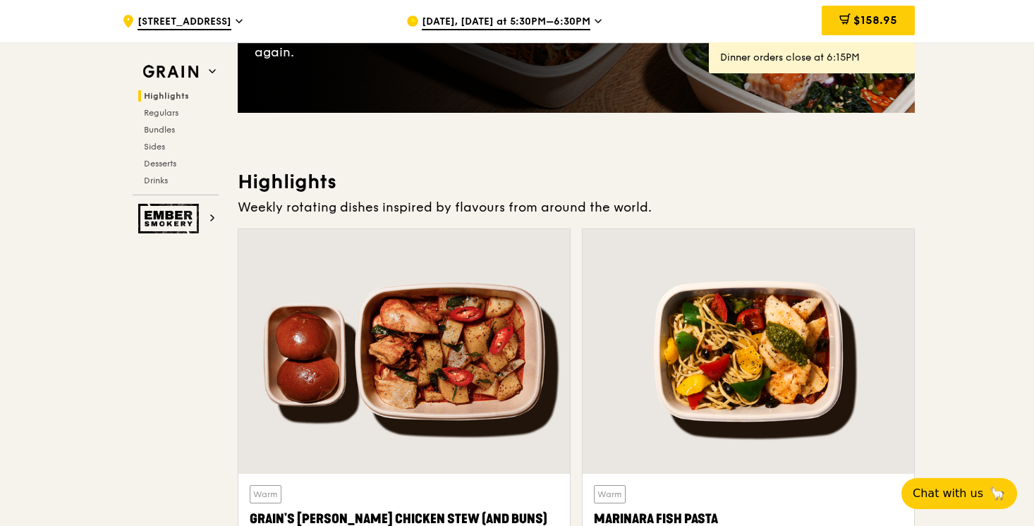
scroll to position [0, 0]
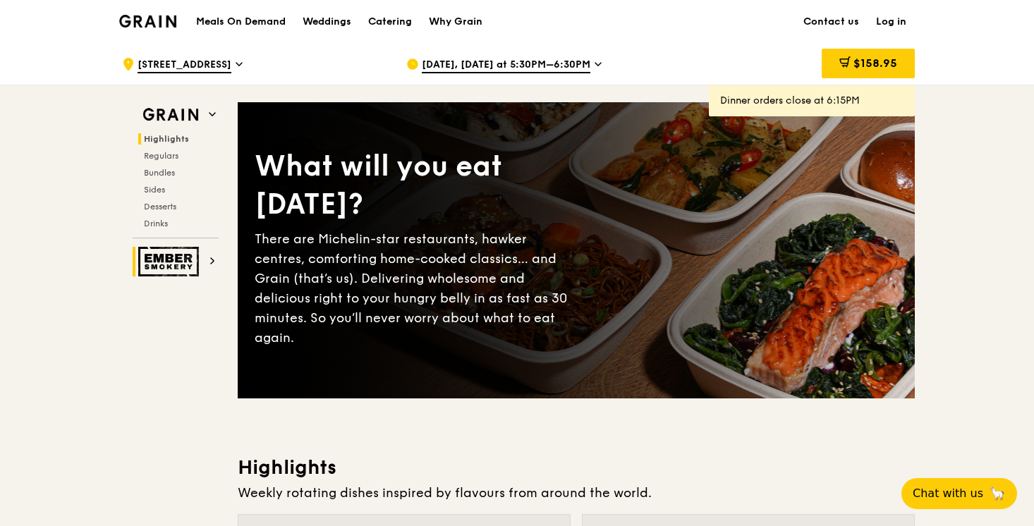
click at [164, 262] on img at bounding box center [170, 262] width 65 height 30
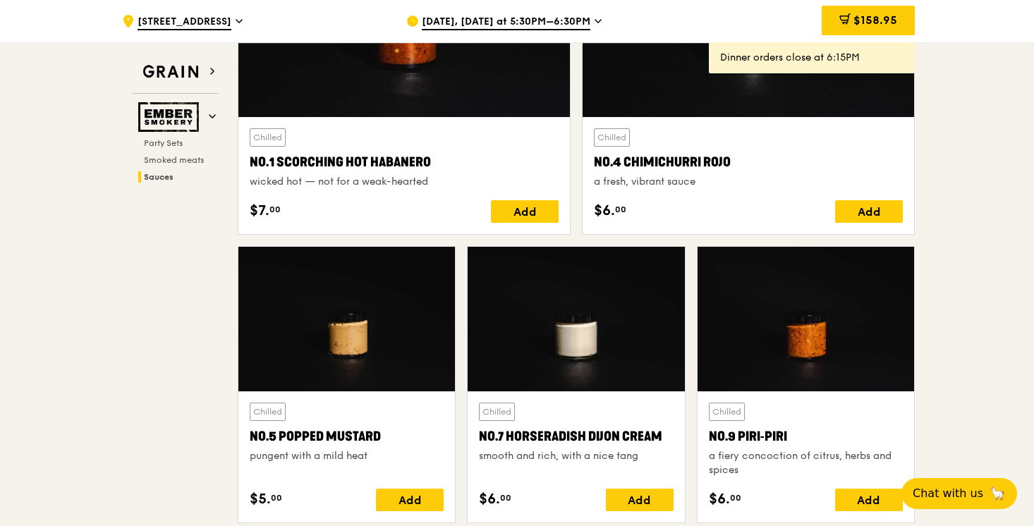
scroll to position [1322, 0]
